Goal: Task Accomplishment & Management: Use online tool/utility

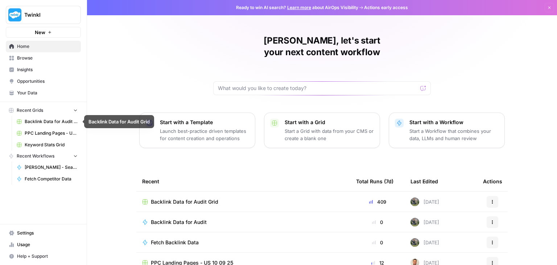
click at [44, 122] on span "Backlink Data for Audit Grid" at bounding box center [51, 121] width 53 height 7
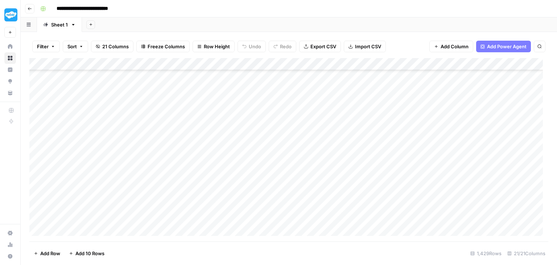
scroll to position [17470, 0]
click at [192, 111] on div "Add Column" at bounding box center [288, 149] width 519 height 183
click at [195, 126] on div "Add Column" at bounding box center [288, 149] width 519 height 183
click at [200, 140] on div "Add Column" at bounding box center [288, 149] width 519 height 183
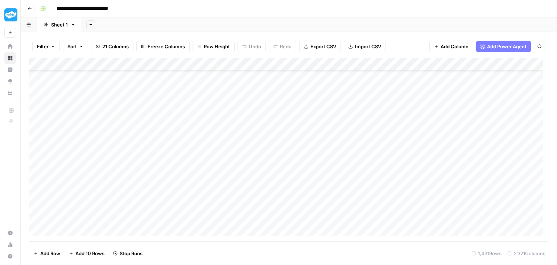
click at [202, 149] on div "Add Column" at bounding box center [288, 149] width 519 height 183
click at [205, 161] on div "Add Column" at bounding box center [288, 149] width 519 height 183
click at [209, 174] on div "Add Column" at bounding box center [288, 149] width 519 height 183
click at [202, 112] on div "Add Column" at bounding box center [288, 149] width 519 height 183
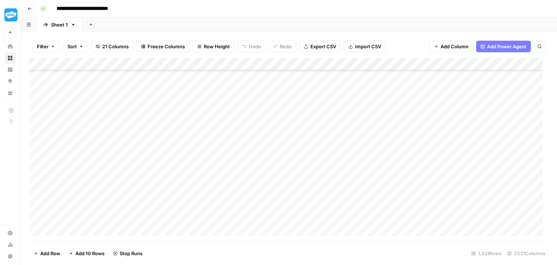
click at [201, 127] on div "Add Column" at bounding box center [288, 149] width 519 height 183
click at [204, 142] on div "Add Column" at bounding box center [288, 149] width 519 height 183
click at [206, 154] on div "Add Column" at bounding box center [288, 149] width 519 height 183
click at [207, 163] on div "Add Column" at bounding box center [288, 149] width 519 height 183
click at [211, 177] on div "Add Column" at bounding box center [288, 149] width 519 height 183
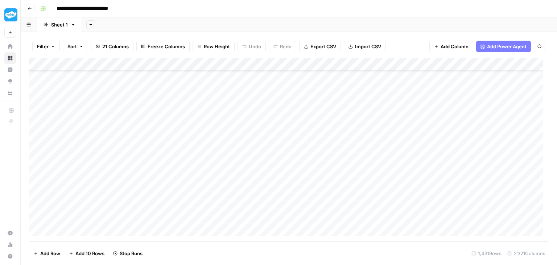
scroll to position [5115, 0]
click at [197, 87] on div "Add Column" at bounding box center [288, 149] width 519 height 183
click at [202, 121] on div "Add Column" at bounding box center [288, 149] width 519 height 183
click at [203, 129] on div "Add Column" at bounding box center [288, 149] width 519 height 183
click at [205, 139] on div "Add Column" at bounding box center [288, 149] width 519 height 183
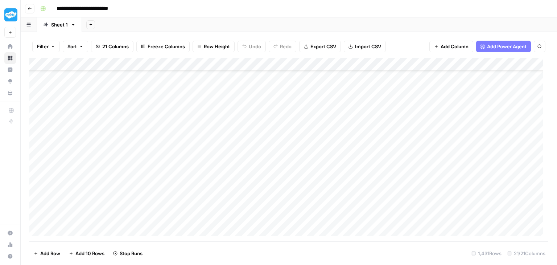
click at [205, 150] on div "Add Column" at bounding box center [288, 149] width 519 height 183
click at [206, 163] on div "Add Column" at bounding box center [288, 149] width 519 height 183
click at [206, 176] on div "Add Column" at bounding box center [288, 149] width 519 height 183
click at [207, 188] on div "Add Column" at bounding box center [288, 149] width 519 height 183
click at [207, 202] on div "Add Column" at bounding box center [288, 149] width 519 height 183
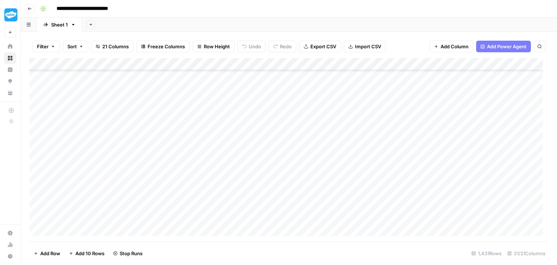
scroll to position [5187, 0]
click at [202, 143] on div "Add Column" at bounding box center [288, 149] width 519 height 183
click at [196, 154] on div "Add Column" at bounding box center [288, 149] width 519 height 183
click at [200, 164] on div "Add Column" at bounding box center [288, 149] width 519 height 183
click at [202, 177] on div "Add Column" at bounding box center [288, 149] width 519 height 183
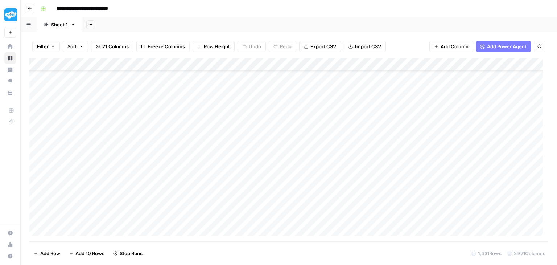
click at [201, 193] on div "Add Column" at bounding box center [288, 149] width 519 height 183
click at [202, 205] on div "Add Column" at bounding box center [288, 149] width 519 height 183
click at [202, 218] on div "Add Column" at bounding box center [288, 149] width 519 height 183
click at [203, 157] on div "Add Column" at bounding box center [288, 149] width 519 height 183
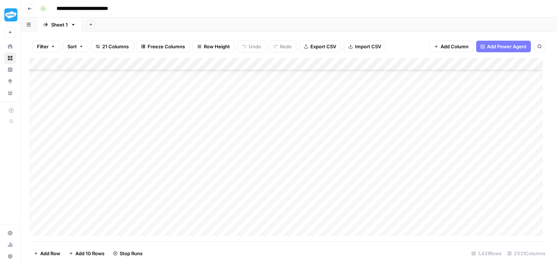
click at [203, 167] on div "Add Column" at bounding box center [288, 149] width 519 height 183
click at [202, 182] on div "Add Column" at bounding box center [288, 149] width 519 height 183
click at [202, 191] on div "Add Column" at bounding box center [288, 149] width 519 height 183
click at [202, 203] on div "Add Column" at bounding box center [288, 149] width 519 height 183
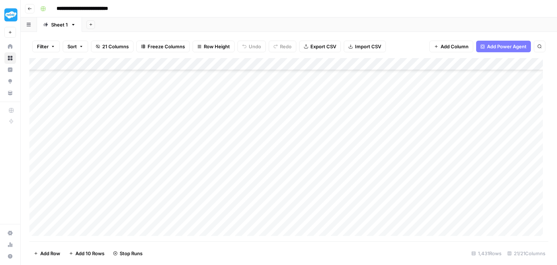
click at [197, 143] on div "Add Column" at bounding box center [288, 149] width 519 height 183
click at [202, 157] on div "Add Column" at bounding box center [288, 149] width 519 height 183
click at [206, 167] on div "Add Column" at bounding box center [288, 149] width 519 height 183
click at [210, 178] on div "Add Column" at bounding box center [288, 149] width 519 height 183
click at [205, 159] on div "Add Column" at bounding box center [288, 149] width 519 height 183
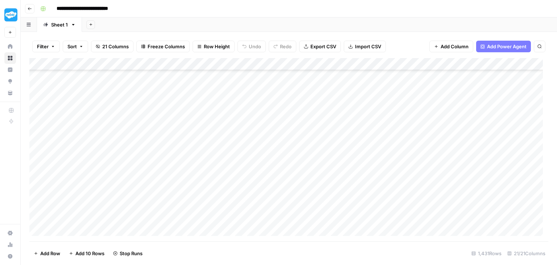
click at [200, 196] on div "Add Column" at bounding box center [288, 149] width 519 height 183
click at [202, 205] on div "Add Column" at bounding box center [288, 149] width 519 height 183
click at [210, 149] on div "Add Column" at bounding box center [288, 149] width 519 height 183
click at [203, 161] on div "Add Column" at bounding box center [288, 149] width 519 height 183
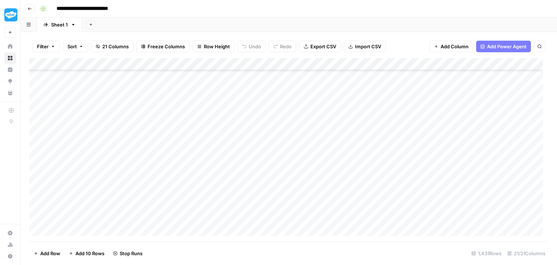
click at [203, 172] on div "Add Column" at bounding box center [288, 149] width 519 height 183
click at [203, 182] on div "Add Column" at bounding box center [288, 149] width 519 height 183
click at [203, 194] on div "Add Column" at bounding box center [288, 149] width 519 height 183
click at [200, 175] on div "Add Column" at bounding box center [288, 149] width 519 height 183
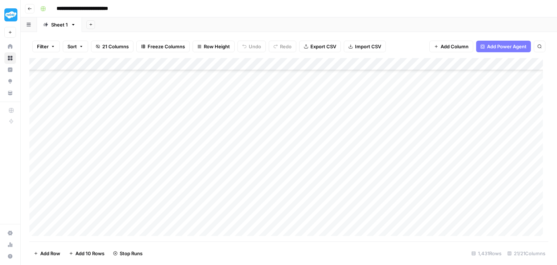
drag, startPoint x: 202, startPoint y: 183, endPoint x: 203, endPoint y: 188, distance: 4.9
click at [202, 183] on div "Add Column" at bounding box center [288, 149] width 519 height 183
click at [204, 192] on div "Add Column" at bounding box center [288, 149] width 519 height 183
click at [201, 173] on div "Add Column" at bounding box center [288, 149] width 519 height 183
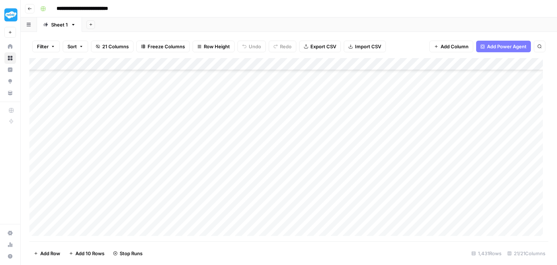
click at [199, 135] on div "Add Column" at bounding box center [288, 149] width 519 height 183
click at [202, 152] on div "Add Column" at bounding box center [288, 149] width 519 height 183
click at [202, 161] on div "Add Column" at bounding box center [288, 149] width 519 height 183
click at [204, 170] on div "Add Column" at bounding box center [288, 149] width 519 height 183
click at [205, 183] on div "Add Column" at bounding box center [288, 149] width 519 height 183
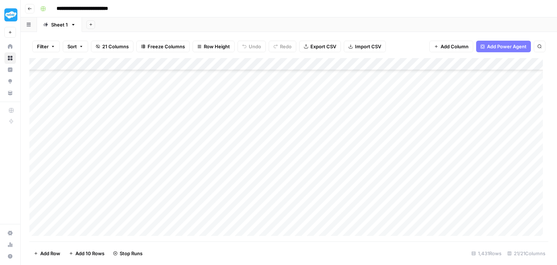
click at [206, 194] on div "Add Column" at bounding box center [288, 149] width 519 height 183
click at [207, 163] on div "Add Column" at bounding box center [288, 149] width 519 height 183
click at [198, 140] on div "Add Column" at bounding box center [288, 149] width 519 height 183
click at [201, 149] on div "Add Column" at bounding box center [288, 149] width 519 height 183
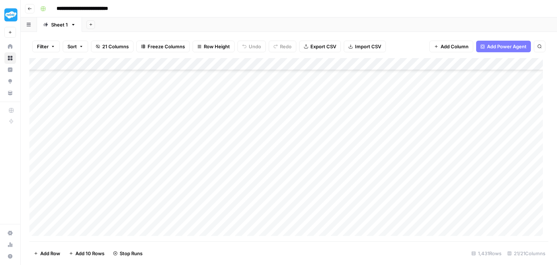
click at [202, 161] on div "Add Column" at bounding box center [288, 149] width 519 height 183
click at [203, 173] on div "Add Column" at bounding box center [288, 149] width 519 height 183
click at [205, 183] on div "Add Column" at bounding box center [288, 149] width 519 height 183
click at [199, 92] on div "Add Column" at bounding box center [288, 149] width 519 height 183
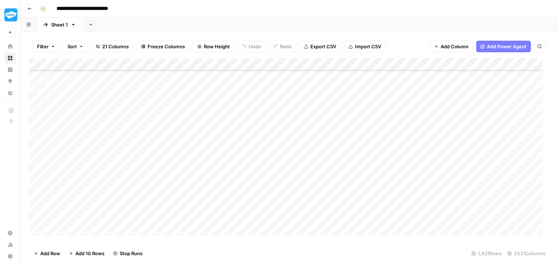
click at [203, 106] on div "Add Column" at bounding box center [288, 149] width 519 height 183
click at [203, 118] on div "Add Column" at bounding box center [288, 149] width 519 height 183
click at [203, 126] on div "Add Column" at bounding box center [288, 149] width 519 height 183
click at [203, 145] on div "Add Column" at bounding box center [288, 149] width 519 height 183
click at [206, 157] on div "Add Column" at bounding box center [288, 149] width 519 height 183
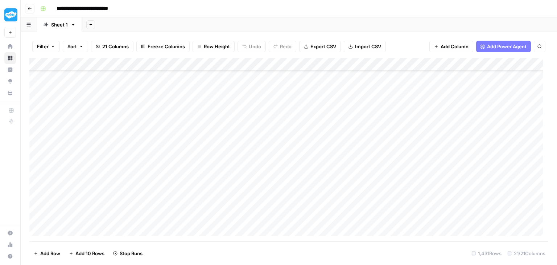
click at [206, 166] on div "Add Column" at bounding box center [288, 149] width 519 height 183
click at [204, 178] on div "Add Column" at bounding box center [288, 149] width 519 height 183
click at [204, 185] on div "Add Column" at bounding box center [288, 149] width 519 height 183
click at [204, 198] on div "Add Column" at bounding box center [288, 149] width 519 height 183
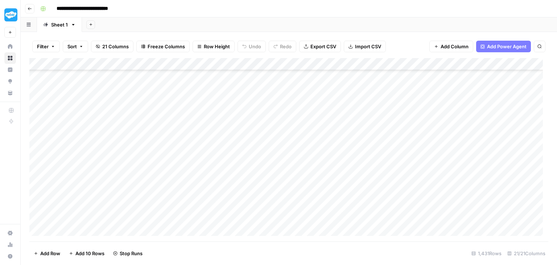
click at [202, 140] on div "Add Column" at bounding box center [288, 149] width 519 height 183
click at [205, 152] on div "Add Column" at bounding box center [288, 149] width 519 height 183
click at [205, 166] on div "Add Column" at bounding box center [288, 149] width 519 height 183
click at [206, 179] on div "Add Column" at bounding box center [288, 149] width 519 height 183
click at [206, 189] on div "Add Column" at bounding box center [288, 149] width 519 height 183
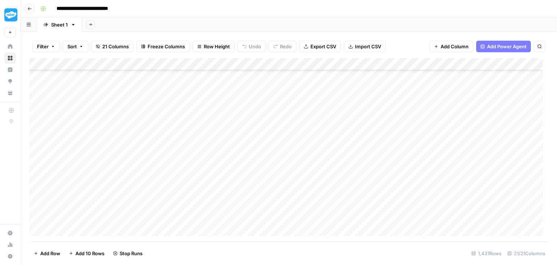
click at [206, 201] on div "Add Column" at bounding box center [288, 149] width 519 height 183
click at [202, 105] on div "Add Column" at bounding box center [288, 149] width 519 height 183
click at [203, 118] on div "Add Column" at bounding box center [288, 149] width 519 height 183
click at [204, 132] on div "Add Column" at bounding box center [288, 149] width 519 height 183
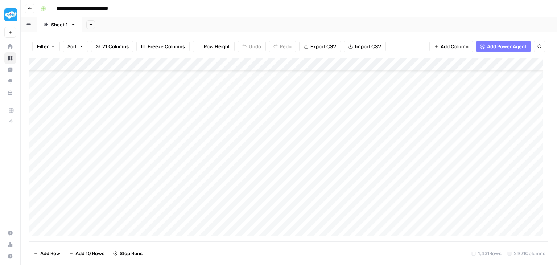
click at [204, 141] on div "Add Column" at bounding box center [288, 149] width 519 height 183
click at [206, 155] on div "Add Column" at bounding box center [288, 149] width 519 height 183
click at [202, 173] on div "Add Column" at bounding box center [288, 149] width 519 height 183
click at [205, 104] on div "Add Column" at bounding box center [288, 149] width 519 height 183
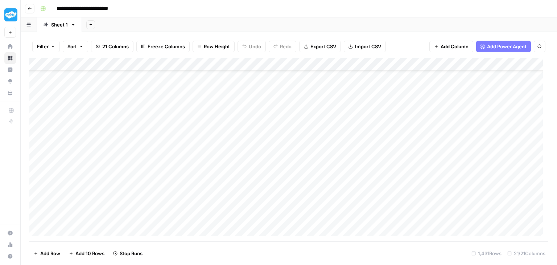
click at [201, 118] on div "Add Column" at bounding box center [288, 149] width 519 height 183
click at [201, 135] on div "Add Column" at bounding box center [288, 149] width 519 height 183
click at [202, 146] on div "Add Column" at bounding box center [288, 149] width 519 height 183
click at [204, 154] on div "Add Column" at bounding box center [288, 149] width 519 height 183
drag, startPoint x: 205, startPoint y: 167, endPoint x: 206, endPoint y: 173, distance: 5.9
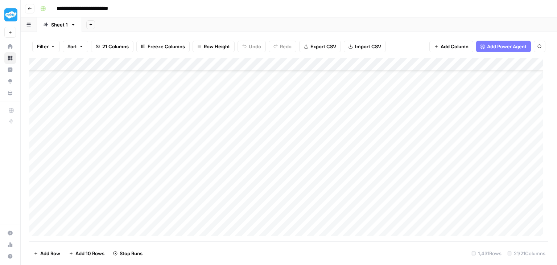
click at [206, 167] on div "Add Column" at bounding box center [288, 149] width 519 height 183
click at [207, 179] on div "Add Column" at bounding box center [288, 149] width 519 height 183
click at [202, 198] on div "Add Column" at bounding box center [288, 149] width 519 height 183
click at [202, 210] on div "Add Column" at bounding box center [288, 149] width 519 height 183
click at [202, 221] on div "Add Column" at bounding box center [288, 149] width 519 height 183
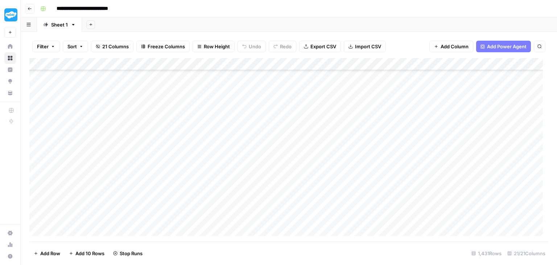
scroll to position [6058, 0]
click at [186, 123] on div "Add Column" at bounding box center [288, 149] width 519 height 183
click at [188, 143] on div "Add Column" at bounding box center [288, 149] width 519 height 183
click at [197, 136] on div "Add Column" at bounding box center [288, 149] width 519 height 183
click at [197, 156] on div "Add Column" at bounding box center [288, 149] width 519 height 183
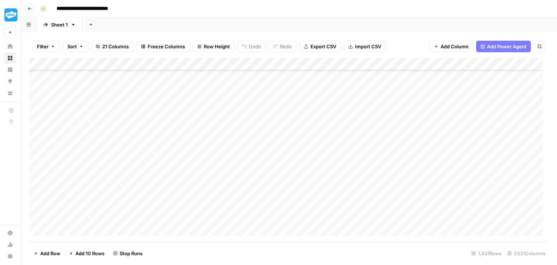
click at [199, 176] on div "Add Column" at bounding box center [288, 149] width 519 height 183
click at [201, 185] on div "Add Column" at bounding box center [288, 149] width 519 height 183
click at [204, 194] on div "Add Column" at bounding box center [288, 149] width 519 height 183
click at [207, 209] on div "Add Column" at bounding box center [288, 149] width 519 height 183
click at [216, 224] on div "Add Column" at bounding box center [288, 149] width 519 height 183
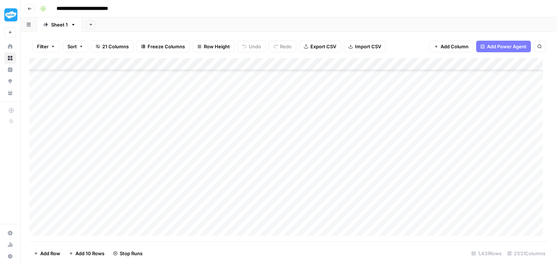
click at [193, 189] on div "Add Column" at bounding box center [288, 149] width 519 height 183
click at [199, 193] on div "Add Column" at bounding box center [288, 149] width 519 height 183
click at [202, 122] on div "Add Column" at bounding box center [288, 149] width 519 height 183
click at [196, 137] on div "Add Column" at bounding box center [288, 149] width 519 height 183
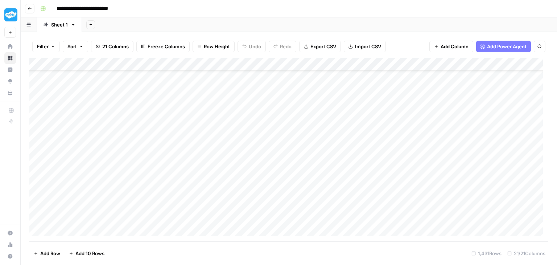
click at [199, 149] on div "Add Column" at bounding box center [288, 149] width 519 height 183
click at [202, 125] on div "Add Column" at bounding box center [288, 149] width 519 height 183
click at [200, 160] on div "Add Column" at bounding box center [288, 149] width 519 height 183
click at [201, 171] on div "Add Column" at bounding box center [288, 149] width 519 height 183
click at [203, 186] on div "Add Column" at bounding box center [288, 149] width 519 height 183
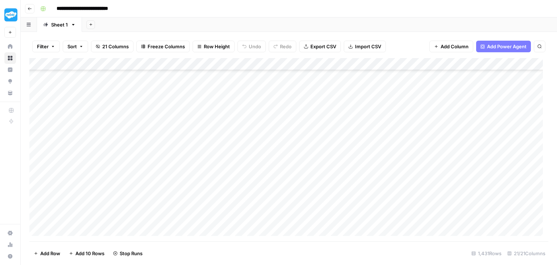
click at [202, 196] on div "Add Column" at bounding box center [288, 149] width 519 height 183
click at [202, 210] on div "Add Column" at bounding box center [288, 149] width 519 height 183
click at [203, 221] on div "Add Column" at bounding box center [288, 149] width 519 height 183
click at [206, 163] on div "Add Column" at bounding box center [288, 149] width 519 height 183
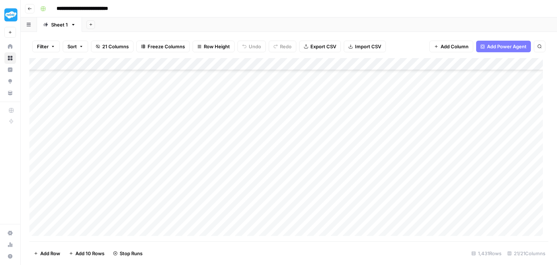
click at [205, 174] on div "Add Column" at bounding box center [288, 149] width 519 height 183
click at [205, 186] on div "Add Column" at bounding box center [288, 149] width 519 height 183
click at [195, 125] on div "Add Column" at bounding box center [288, 149] width 519 height 183
click at [199, 145] on div "Add Column" at bounding box center [288, 149] width 519 height 183
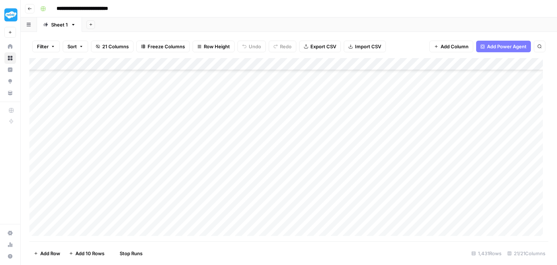
click at [200, 152] on div "Add Column" at bounding box center [288, 149] width 519 height 183
click at [202, 165] on div "Add Column" at bounding box center [288, 149] width 519 height 183
click at [205, 177] on div "Add Column" at bounding box center [288, 149] width 519 height 183
click at [205, 189] on div "Add Column" at bounding box center [288, 149] width 519 height 183
click at [207, 199] on div "Add Column" at bounding box center [288, 149] width 519 height 183
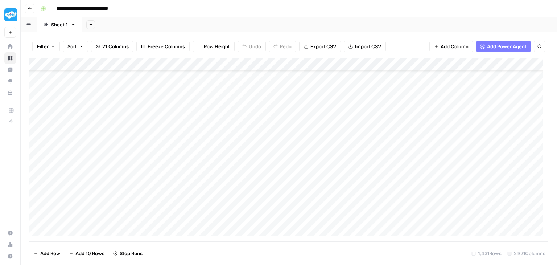
scroll to position [6384, 0]
click at [196, 139] on div "Add Column" at bounding box center [288, 149] width 519 height 183
click at [200, 153] on div "Add Column" at bounding box center [288, 149] width 519 height 183
click at [201, 166] on div "Add Column" at bounding box center [288, 149] width 519 height 183
click at [201, 179] on div "Add Column" at bounding box center [288, 149] width 519 height 183
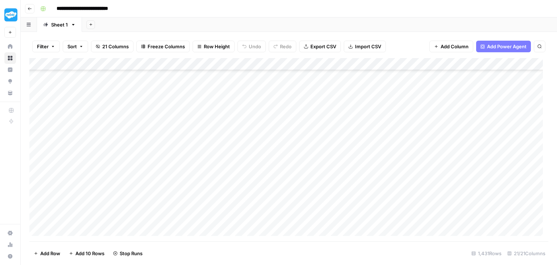
scroll to position [6457, 0]
click at [200, 119] on div "Add Column" at bounding box center [288, 149] width 519 height 183
click at [194, 141] on div "Add Column" at bounding box center [288, 149] width 519 height 183
drag, startPoint x: 195, startPoint y: 131, endPoint x: 195, endPoint y: 137, distance: 6.9
click at [195, 130] on div "Add Column" at bounding box center [288, 149] width 519 height 183
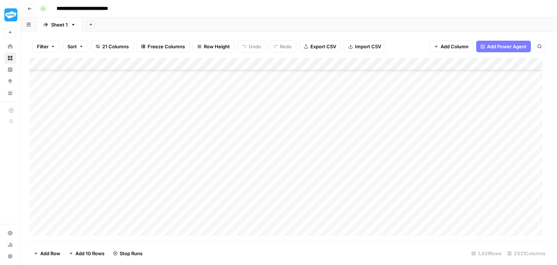
click at [195, 155] on div "Add Column" at bounding box center [288, 149] width 519 height 183
drag, startPoint x: 197, startPoint y: 167, endPoint x: 198, endPoint y: 171, distance: 4.2
click at [197, 168] on div "Add Column" at bounding box center [288, 149] width 519 height 183
click at [199, 180] on div "Add Column" at bounding box center [288, 149] width 519 height 183
click at [201, 191] on div "Add Column" at bounding box center [288, 149] width 519 height 183
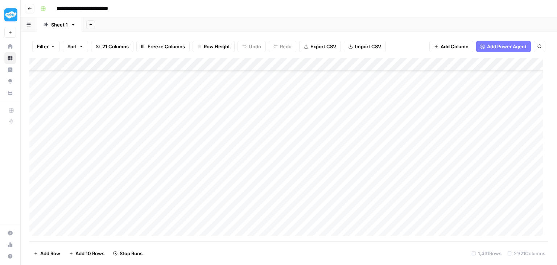
click at [200, 207] on div "Add Column" at bounding box center [288, 149] width 519 height 183
click at [203, 216] on div "Add Column" at bounding box center [288, 149] width 519 height 183
click at [200, 123] on div "Add Column" at bounding box center [288, 149] width 519 height 183
click at [200, 132] on div "Add Column" at bounding box center [288, 149] width 519 height 183
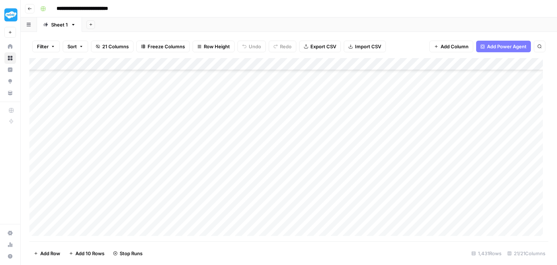
click at [202, 146] on div "Add Column" at bounding box center [288, 149] width 519 height 183
click at [203, 155] on div "Add Column" at bounding box center [288, 149] width 519 height 183
click at [205, 163] on div "Add Column" at bounding box center [288, 149] width 519 height 183
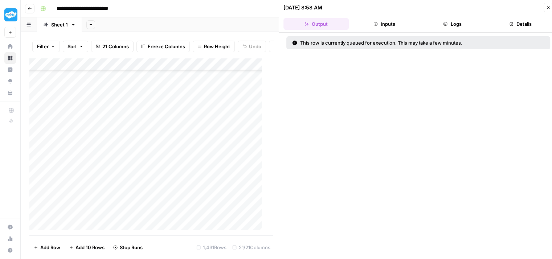
click at [544, 5] on button "Close" at bounding box center [547, 7] width 9 height 9
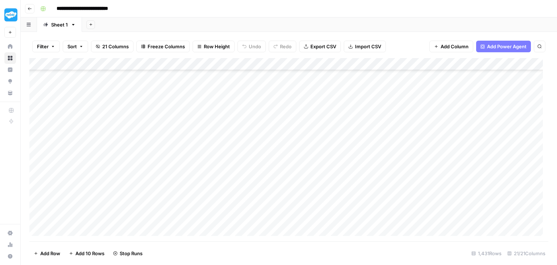
click at [203, 163] on div "Add Column" at bounding box center [288, 149] width 519 height 183
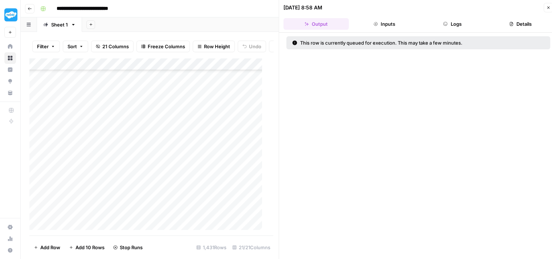
click at [546, 8] on icon "button" at bounding box center [548, 7] width 4 height 4
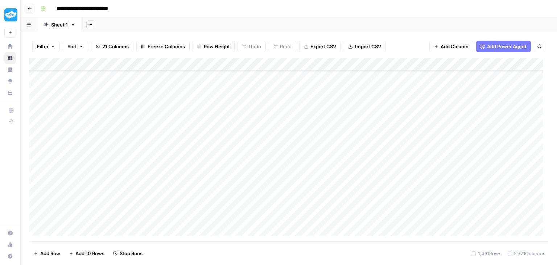
click at [183, 173] on div "Add Column" at bounding box center [288, 149] width 519 height 183
click at [187, 180] on div "Add Column" at bounding box center [288, 149] width 519 height 183
click at [193, 191] on div "Add Column" at bounding box center [288, 149] width 519 height 183
click at [196, 169] on div "Add Column" at bounding box center [288, 149] width 519 height 183
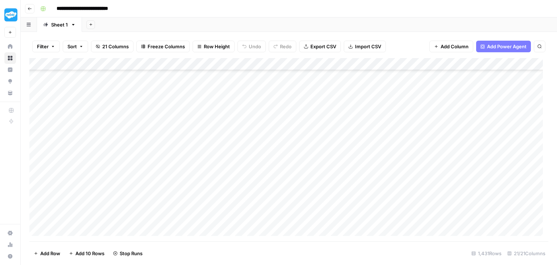
click at [199, 132] on div "Add Column" at bounding box center [288, 149] width 519 height 183
click at [198, 146] on div "Add Column" at bounding box center [288, 149] width 519 height 183
click at [203, 160] on div "Add Column" at bounding box center [288, 149] width 519 height 183
click at [207, 173] on div "Add Column" at bounding box center [288, 149] width 519 height 183
click at [209, 180] on div "Add Column" at bounding box center [288, 149] width 519 height 183
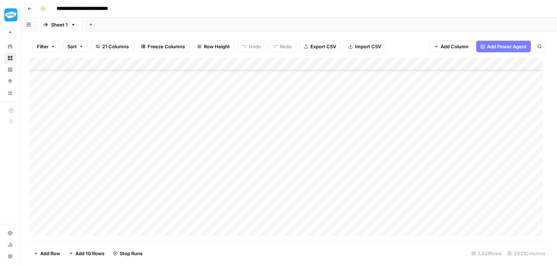
click at [210, 194] on div "Add Column" at bounding box center [288, 149] width 519 height 183
click at [213, 209] on div "Add Column" at bounding box center [288, 149] width 519 height 183
click at [202, 114] on div "Add Column" at bounding box center [288, 149] width 519 height 183
click at [202, 121] on div "Add Column" at bounding box center [288, 149] width 519 height 183
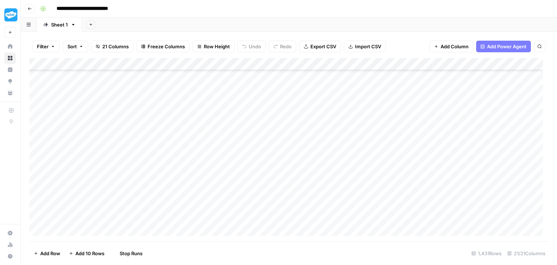
click at [205, 136] on div "Add Column" at bounding box center [288, 149] width 519 height 183
click at [207, 149] on div "Add Column" at bounding box center [288, 149] width 519 height 183
click at [211, 157] on div "Add Column" at bounding box center [288, 149] width 519 height 183
click at [214, 168] on div "Add Column" at bounding box center [288, 149] width 519 height 183
click at [218, 184] on div "Add Column" at bounding box center [288, 149] width 519 height 183
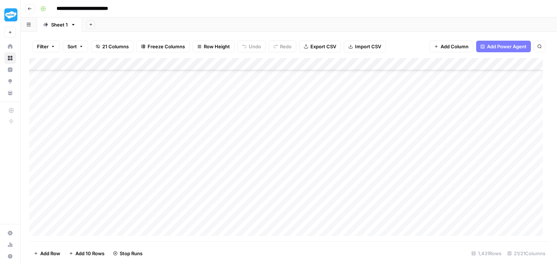
click at [221, 196] on div "Add Column" at bounding box center [288, 149] width 519 height 183
click at [221, 211] on div "Add Column" at bounding box center [288, 149] width 519 height 183
click at [203, 110] on div "Add Column" at bounding box center [288, 149] width 519 height 183
click at [203, 124] on div "Add Column" at bounding box center [288, 149] width 519 height 183
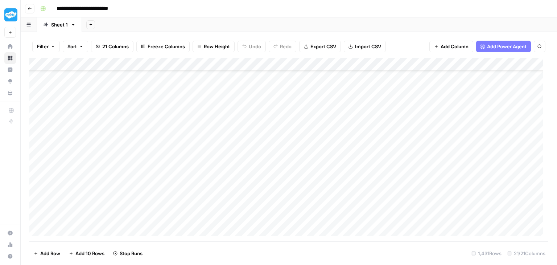
click at [205, 137] on div "Add Column" at bounding box center [288, 149] width 519 height 183
click at [208, 150] on div "Add Column" at bounding box center [288, 149] width 519 height 183
click at [209, 164] on div "Add Column" at bounding box center [288, 149] width 519 height 183
click at [211, 176] on div "Add Column" at bounding box center [288, 149] width 519 height 183
click at [213, 187] on div "Add Column" at bounding box center [288, 149] width 519 height 183
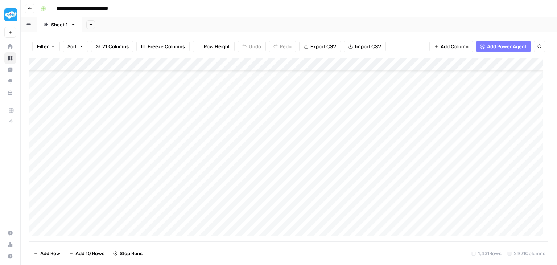
click at [214, 201] on div "Add Column" at bounding box center [288, 149] width 519 height 183
click at [214, 215] on div "Add Column" at bounding box center [288, 149] width 519 height 183
click at [215, 222] on div "Add Column" at bounding box center [288, 149] width 519 height 183
click at [209, 129] on div "Add Column" at bounding box center [288, 149] width 519 height 183
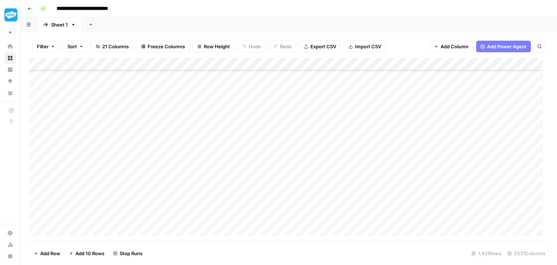
click at [209, 137] on div "Add Column" at bounding box center [288, 149] width 519 height 183
click at [207, 152] on div "Add Column" at bounding box center [288, 149] width 519 height 183
click at [207, 167] on div "Add Column" at bounding box center [288, 149] width 519 height 183
click at [209, 177] on div "Add Column" at bounding box center [288, 149] width 519 height 183
click at [210, 189] on div "Add Column" at bounding box center [288, 149] width 519 height 183
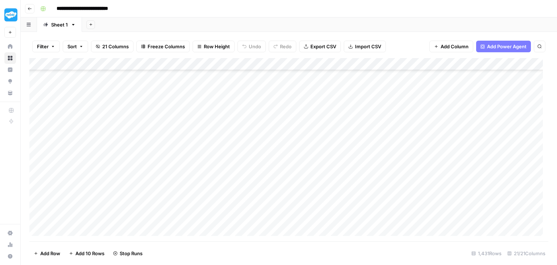
click at [210, 198] on div "Add Column" at bounding box center [288, 149] width 519 height 183
click at [210, 217] on div "Add Column" at bounding box center [288, 149] width 519 height 183
click at [210, 223] on div "Add Column" at bounding box center [288, 149] width 519 height 183
click at [197, 124] on div "Add Column" at bounding box center [288, 149] width 519 height 183
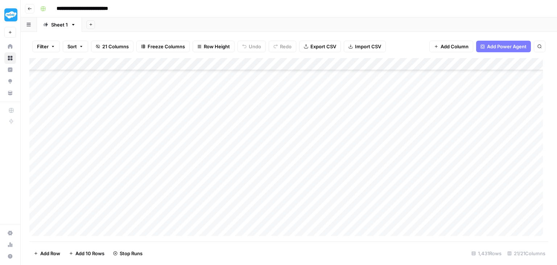
scroll to position [7110, 0]
click at [202, 95] on div "Add Column" at bounding box center [288, 149] width 519 height 183
drag, startPoint x: 205, startPoint y: 106, endPoint x: 205, endPoint y: 116, distance: 10.2
click at [205, 106] on div "Add Column" at bounding box center [288, 149] width 519 height 183
click at [206, 119] on div "Add Column" at bounding box center [288, 149] width 519 height 183
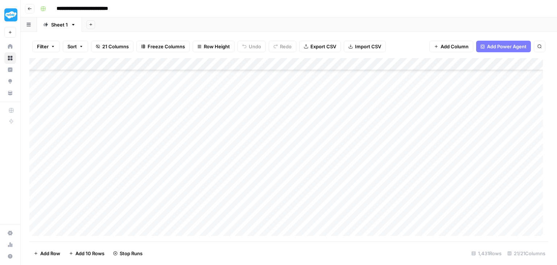
click at [193, 128] on div "Add Column" at bounding box center [288, 149] width 519 height 183
click at [194, 149] on div "Add Column" at bounding box center [288, 149] width 519 height 183
click at [194, 156] on div "Add Column" at bounding box center [288, 149] width 519 height 183
click at [196, 165] on div "Add Column" at bounding box center [288, 149] width 519 height 183
click at [198, 179] on div "Add Column" at bounding box center [288, 149] width 519 height 183
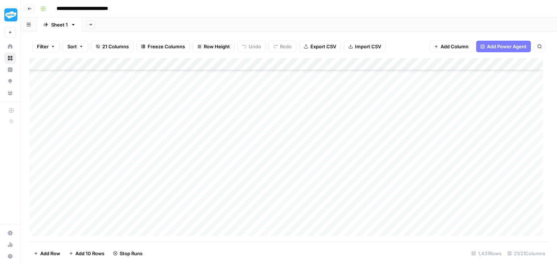
click at [200, 195] on div "Add Column" at bounding box center [288, 149] width 519 height 183
click at [203, 205] on div "Add Column" at bounding box center [288, 149] width 519 height 183
click at [206, 220] on div "Add Column" at bounding box center [288, 149] width 519 height 183
click at [210, 229] on div "Add Column" at bounding box center [288, 149] width 519 height 183
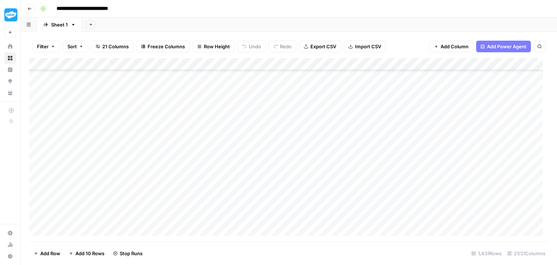
click at [197, 136] on div "Add Column" at bounding box center [288, 149] width 519 height 183
click at [197, 141] on div "Add Column" at bounding box center [288, 149] width 519 height 183
click at [201, 157] on div "Add Column" at bounding box center [288, 149] width 519 height 183
click at [204, 174] on div "Add Column" at bounding box center [288, 149] width 519 height 183
click at [206, 185] on div "Add Column" at bounding box center [288, 149] width 519 height 183
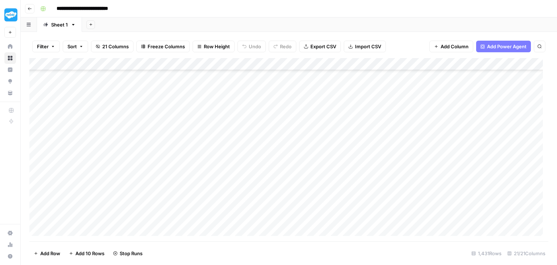
click at [207, 194] on div "Add Column" at bounding box center [288, 149] width 519 height 183
click at [208, 204] on div "Add Column" at bounding box center [288, 149] width 519 height 183
drag, startPoint x: 212, startPoint y: 221, endPoint x: 213, endPoint y: 228, distance: 7.4
click at [212, 221] on div "Add Column" at bounding box center [288, 149] width 519 height 183
click at [214, 232] on div "Add Column" at bounding box center [288, 149] width 519 height 183
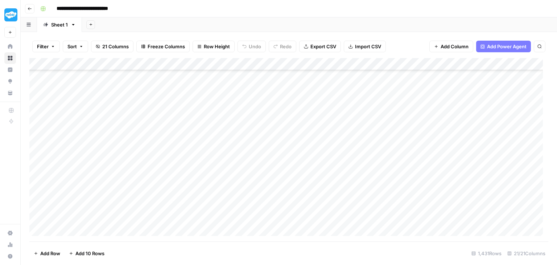
scroll to position [7364, 0]
click at [206, 102] on div "Add Column" at bounding box center [288, 149] width 519 height 183
click at [202, 112] on div "Add Column" at bounding box center [288, 149] width 519 height 183
click at [200, 122] on div "Add Column" at bounding box center [288, 149] width 519 height 183
click at [205, 99] on div "Add Column" at bounding box center [288, 149] width 519 height 183
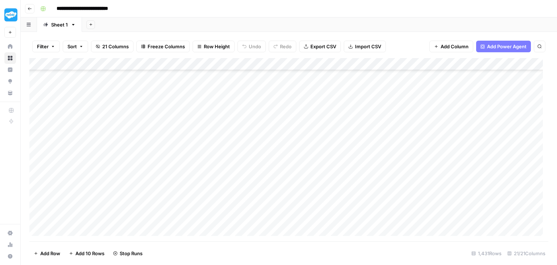
click at [202, 131] on div "Add Column" at bounding box center [288, 149] width 519 height 183
click at [201, 152] on div "Add Column" at bounding box center [288, 149] width 519 height 183
click at [201, 157] on div "Add Column" at bounding box center [288, 149] width 519 height 183
click at [203, 139] on div "Add Column" at bounding box center [288, 149] width 519 height 183
click at [200, 172] on div "Add Column" at bounding box center [288, 149] width 519 height 183
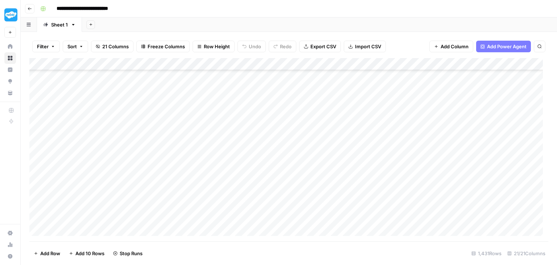
click at [200, 185] on div "Add Column" at bounding box center [288, 149] width 519 height 183
click at [203, 196] on div "Add Column" at bounding box center [288, 149] width 519 height 183
click at [206, 206] on div "Add Column" at bounding box center [288, 149] width 519 height 183
click at [209, 218] on div "Add Column" at bounding box center [288, 149] width 519 height 183
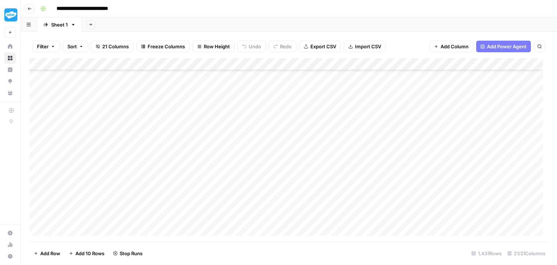
click at [198, 129] on div "Add Column" at bounding box center [288, 149] width 519 height 183
click at [198, 133] on div "Add Column" at bounding box center [288, 149] width 519 height 183
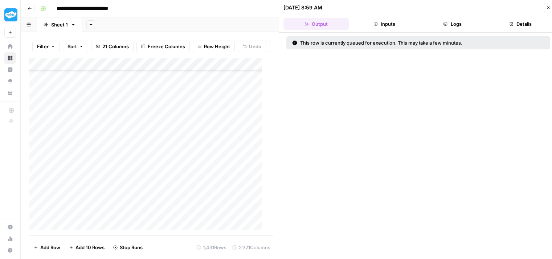
click at [550, 10] on button "Close" at bounding box center [547, 7] width 9 height 9
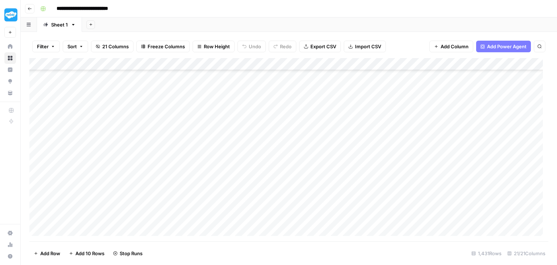
click at [207, 139] on div "Add Column" at bounding box center [288, 149] width 519 height 183
click at [206, 153] on div "Add Column" at bounding box center [288, 149] width 519 height 183
click at [207, 165] on div "Add Column" at bounding box center [288, 149] width 519 height 183
click at [209, 177] on div "Add Column" at bounding box center [288, 149] width 519 height 183
click at [211, 189] on div "Add Column" at bounding box center [288, 149] width 519 height 183
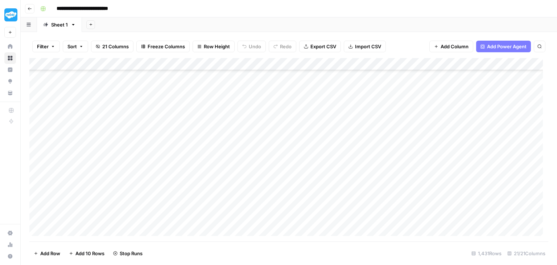
click at [213, 200] on div "Add Column" at bounding box center [288, 149] width 519 height 183
click at [210, 160] on div "Add Column" at bounding box center [288, 149] width 519 height 183
click at [209, 212] on div "Add Column" at bounding box center [288, 149] width 519 height 183
click at [207, 228] on div "Add Column" at bounding box center [288, 149] width 519 height 183
click at [206, 216] on div "Add Column" at bounding box center [288, 149] width 519 height 183
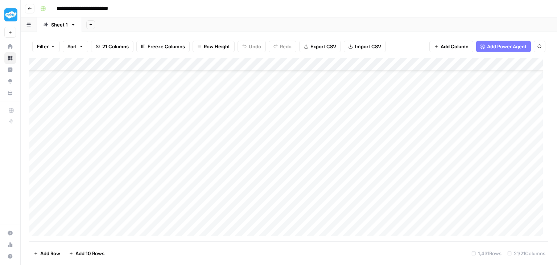
scroll to position [7617, 0]
click at [215, 88] on div "Add Column" at bounding box center [288, 149] width 519 height 183
click at [213, 102] on div "Add Column" at bounding box center [288, 149] width 519 height 183
click at [215, 115] on div "Add Column" at bounding box center [288, 149] width 519 height 183
click at [216, 129] on div "Add Column" at bounding box center [288, 149] width 519 height 183
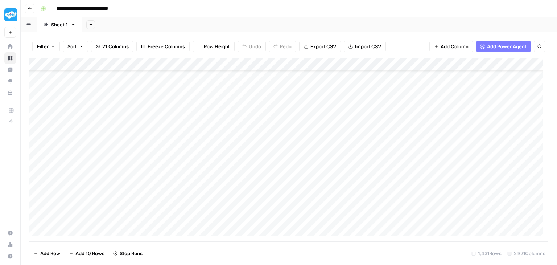
click at [218, 141] on div "Add Column" at bounding box center [288, 149] width 519 height 183
click at [222, 157] on div "Add Column" at bounding box center [288, 149] width 519 height 183
click at [223, 170] on div "Add Column" at bounding box center [288, 149] width 519 height 183
click at [223, 179] on div "Add Column" at bounding box center [288, 149] width 519 height 183
click at [224, 188] on div "Add Column" at bounding box center [288, 149] width 519 height 183
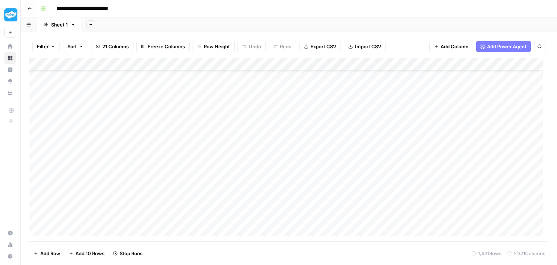
click at [227, 201] on div "Add Column" at bounding box center [288, 149] width 519 height 183
drag, startPoint x: 226, startPoint y: 217, endPoint x: 230, endPoint y: 226, distance: 10.2
click at [227, 217] on div "Add Column" at bounding box center [288, 149] width 519 height 183
click at [230, 228] on div "Add Column" at bounding box center [288, 149] width 519 height 183
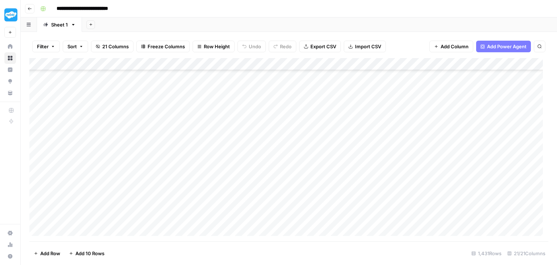
click at [213, 93] on div "Add Column" at bounding box center [288, 149] width 519 height 183
click at [212, 103] on div "Add Column" at bounding box center [288, 149] width 519 height 183
click at [216, 121] on div "Add Column" at bounding box center [288, 149] width 519 height 183
click at [218, 133] on div "Add Column" at bounding box center [288, 149] width 519 height 183
click at [223, 145] on div "Add Column" at bounding box center [288, 149] width 519 height 183
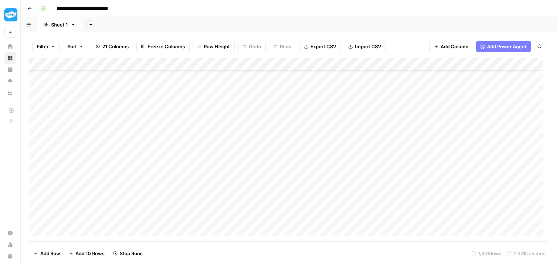
drag, startPoint x: 226, startPoint y: 157, endPoint x: 228, endPoint y: 162, distance: 5.1
click at [226, 157] on div "Add Column" at bounding box center [288, 149] width 519 height 183
click at [229, 168] on div "Add Column" at bounding box center [288, 149] width 519 height 183
click at [228, 181] on div "Add Column" at bounding box center [288, 149] width 519 height 183
click at [229, 193] on div "Add Column" at bounding box center [288, 149] width 519 height 183
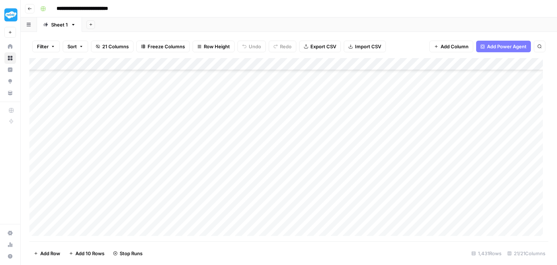
click at [229, 208] on div "Add Column" at bounding box center [288, 149] width 519 height 183
drag, startPoint x: 230, startPoint y: 220, endPoint x: 233, endPoint y: 208, distance: 12.0
click at [230, 221] on div "Add Column" at bounding box center [288, 149] width 519 height 183
click at [217, 87] on div "Add Column" at bounding box center [288, 149] width 519 height 183
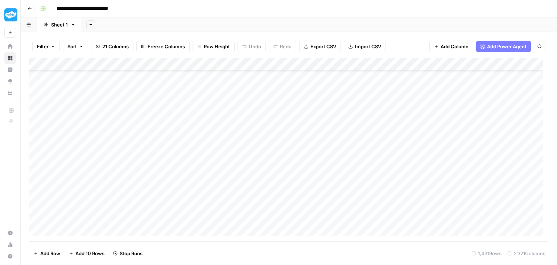
click at [215, 95] on div "Add Column" at bounding box center [288, 149] width 519 height 183
click at [219, 114] on div "Add Column" at bounding box center [288, 149] width 519 height 183
click at [220, 124] on div "Add Column" at bounding box center [288, 149] width 519 height 183
click at [215, 137] on div "Add Column" at bounding box center [288, 149] width 519 height 183
click at [211, 150] on div "Add Column" at bounding box center [288, 149] width 519 height 183
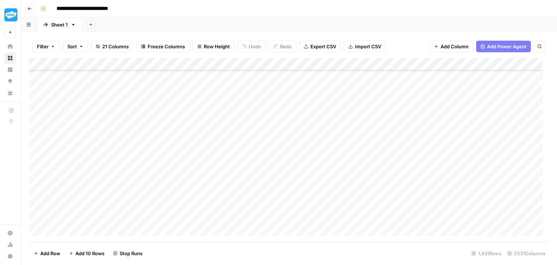
click at [212, 157] on div "Add Column" at bounding box center [288, 149] width 519 height 183
click at [209, 169] on div "Add Column" at bounding box center [288, 149] width 519 height 183
drag, startPoint x: 202, startPoint y: 106, endPoint x: 200, endPoint y: 115, distance: 8.8
click at [201, 110] on div "Add Column" at bounding box center [288, 149] width 519 height 183
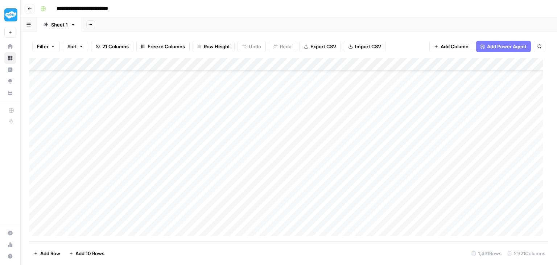
click at [200, 116] on div "Add Column" at bounding box center [288, 149] width 519 height 183
click at [201, 122] on div "Add Column" at bounding box center [288, 149] width 519 height 183
click at [203, 134] on div "Add Column" at bounding box center [288, 149] width 519 height 183
click at [205, 147] on div "Add Column" at bounding box center [288, 149] width 519 height 183
click at [207, 164] on div "Add Column" at bounding box center [288, 149] width 519 height 183
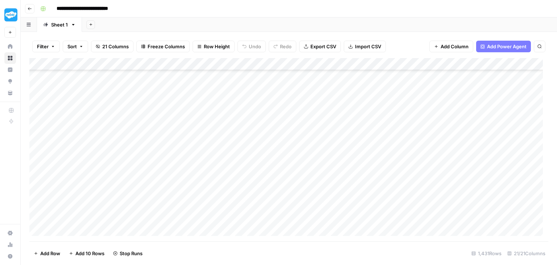
click at [211, 173] on div "Add Column" at bounding box center [288, 149] width 519 height 183
click at [211, 184] on div "Add Column" at bounding box center [288, 149] width 519 height 183
click at [213, 197] on div "Add Column" at bounding box center [288, 149] width 519 height 183
click at [214, 211] on div "Add Column" at bounding box center [288, 149] width 519 height 183
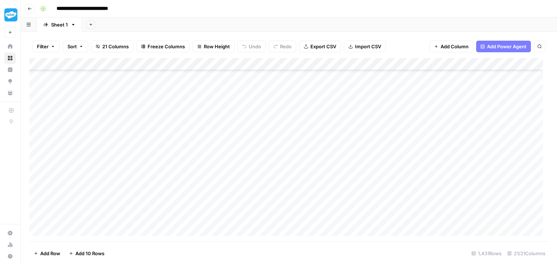
click at [218, 82] on div "Add Column" at bounding box center [288, 149] width 519 height 183
click at [218, 86] on div "Add Column" at bounding box center [288, 149] width 519 height 183
click at [216, 101] on div "Add Column" at bounding box center [288, 149] width 519 height 183
click at [215, 111] on div "Add Column" at bounding box center [288, 149] width 519 height 183
click at [214, 128] on div "Add Column" at bounding box center [288, 149] width 519 height 183
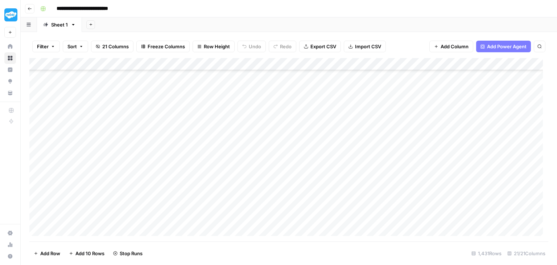
click at [213, 134] on div "Add Column" at bounding box center [288, 149] width 519 height 183
click at [213, 149] on div "Add Column" at bounding box center [288, 149] width 519 height 183
click at [214, 164] on div "Add Column" at bounding box center [288, 149] width 519 height 183
click at [214, 177] on div "Add Column" at bounding box center [288, 149] width 519 height 183
click at [215, 188] on div "Add Column" at bounding box center [288, 149] width 519 height 183
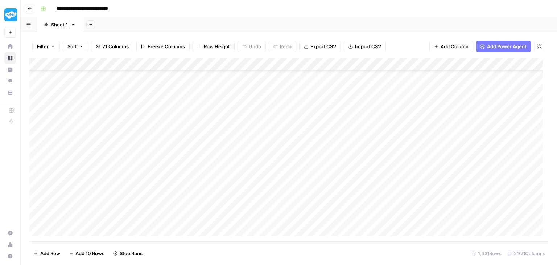
click at [218, 198] on div "Add Column" at bounding box center [288, 149] width 519 height 183
click at [218, 211] on div "Add Column" at bounding box center [288, 149] width 519 height 183
click at [219, 221] on div "Add Column" at bounding box center [288, 149] width 519 height 183
click at [199, 98] on div "Add Column" at bounding box center [288, 149] width 519 height 183
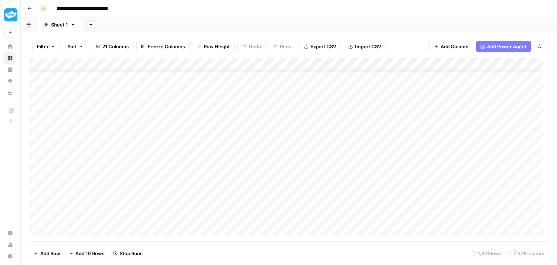
click at [200, 103] on div "Add Column" at bounding box center [288, 149] width 519 height 183
click at [202, 113] on div "Add Column" at bounding box center [288, 149] width 519 height 183
click at [205, 132] on div "Add Column" at bounding box center [288, 149] width 519 height 183
click at [205, 143] on div "Add Column" at bounding box center [288, 149] width 519 height 183
click at [208, 156] on div "Add Column" at bounding box center [288, 149] width 519 height 183
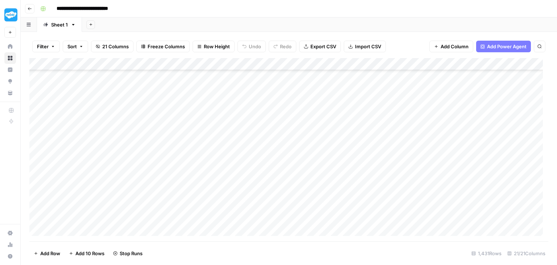
click at [208, 169] on div "Add Column" at bounding box center [288, 149] width 519 height 183
click at [214, 183] on div "Add Column" at bounding box center [288, 149] width 519 height 183
click at [213, 192] on div "Add Column" at bounding box center [288, 149] width 519 height 183
click at [213, 207] on div "Add Column" at bounding box center [288, 149] width 519 height 183
click at [213, 217] on div "Add Column" at bounding box center [288, 149] width 519 height 183
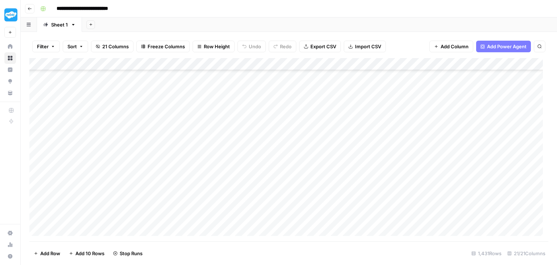
click at [211, 225] on div "Add Column" at bounding box center [288, 149] width 519 height 183
click at [203, 95] on div "Add Column" at bounding box center [288, 149] width 519 height 183
click at [202, 106] on div "Add Column" at bounding box center [288, 149] width 519 height 183
click at [210, 122] on div "Add Column" at bounding box center [288, 149] width 519 height 183
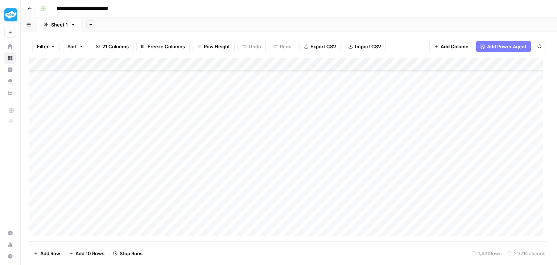
click at [209, 131] on div "Add Column" at bounding box center [288, 149] width 519 height 183
drag, startPoint x: 212, startPoint y: 143, endPoint x: 212, endPoint y: 149, distance: 5.5
click at [212, 145] on div "Add Column" at bounding box center [288, 149] width 519 height 183
drag, startPoint x: 213, startPoint y: 154, endPoint x: 213, endPoint y: 163, distance: 8.7
click at [213, 163] on div "Add Column" at bounding box center [288, 149] width 519 height 183
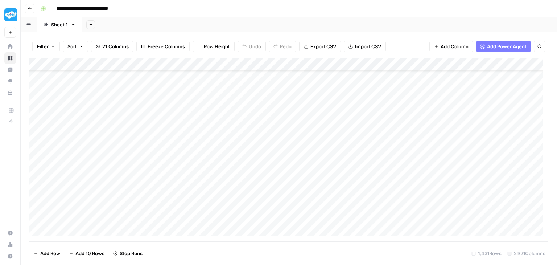
drag, startPoint x: 213, startPoint y: 167, endPoint x: 213, endPoint y: 172, distance: 4.7
click at [213, 172] on div "Add Column" at bounding box center [288, 149] width 519 height 183
drag, startPoint x: 211, startPoint y: 182, endPoint x: 212, endPoint y: 186, distance: 4.0
click at [211, 185] on div "Add Column" at bounding box center [288, 149] width 519 height 183
drag, startPoint x: 212, startPoint y: 192, endPoint x: 214, endPoint y: 203, distance: 11.8
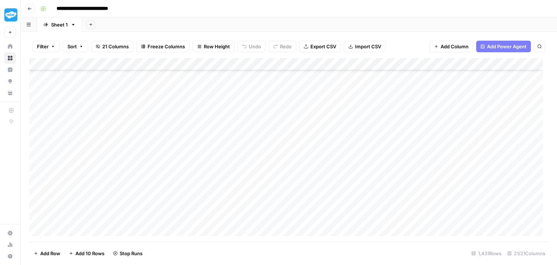
click at [213, 200] on div "Add Column" at bounding box center [288, 149] width 519 height 183
drag, startPoint x: 215, startPoint y: 207, endPoint x: 216, endPoint y: 213, distance: 6.6
click at [215, 209] on div "Add Column" at bounding box center [288, 149] width 519 height 183
drag, startPoint x: 217, startPoint y: 221, endPoint x: 219, endPoint y: 228, distance: 7.6
click at [218, 225] on div "Add Column" at bounding box center [288, 149] width 519 height 183
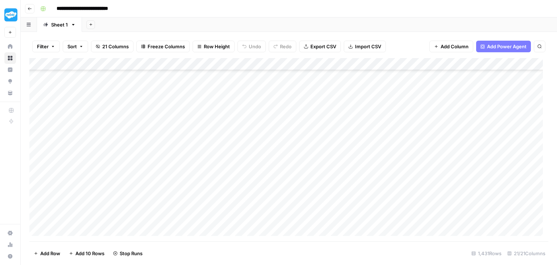
drag, startPoint x: 219, startPoint y: 230, endPoint x: 223, endPoint y: 225, distance: 6.2
click at [223, 225] on div "Add Column" at bounding box center [288, 149] width 519 height 183
click at [227, 88] on div "Add Column" at bounding box center [288, 149] width 519 height 183
drag, startPoint x: 227, startPoint y: 98, endPoint x: 226, endPoint y: 106, distance: 8.0
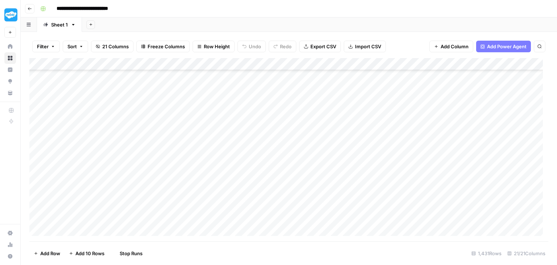
click at [226, 100] on div "Add Column" at bounding box center [288, 149] width 519 height 183
drag, startPoint x: 226, startPoint y: 108, endPoint x: 226, endPoint y: 115, distance: 6.5
click at [226, 115] on div "Add Column" at bounding box center [288, 149] width 519 height 183
drag, startPoint x: 226, startPoint y: 119, endPoint x: 226, endPoint y: 126, distance: 6.5
click at [226, 126] on div "Add Column" at bounding box center [288, 149] width 519 height 183
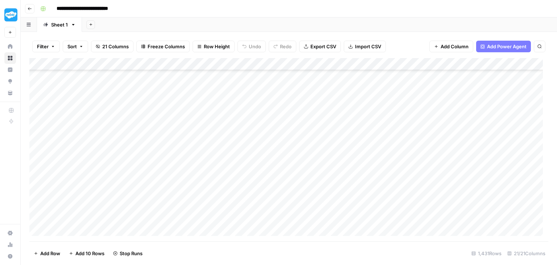
drag, startPoint x: 225, startPoint y: 134, endPoint x: 226, endPoint y: 137, distance: 3.7
click at [226, 137] on div "Add Column" at bounding box center [288, 149] width 519 height 183
drag, startPoint x: 228, startPoint y: 145, endPoint x: 229, endPoint y: 152, distance: 6.6
click at [229, 152] on div "Add Column" at bounding box center [288, 149] width 519 height 183
drag, startPoint x: 229, startPoint y: 163, endPoint x: 231, endPoint y: 170, distance: 7.4
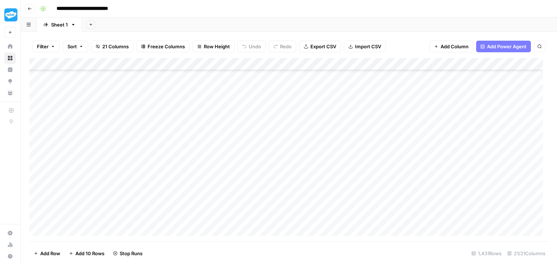
click at [230, 167] on div "Add Column" at bounding box center [288, 149] width 519 height 183
drag, startPoint x: 232, startPoint y: 176, endPoint x: 233, endPoint y: 180, distance: 3.8
click at [232, 178] on div "Add Column" at bounding box center [288, 149] width 519 height 183
drag, startPoint x: 233, startPoint y: 185, endPoint x: 234, endPoint y: 188, distance: 3.6
click at [234, 188] on div "Add Column" at bounding box center [288, 149] width 519 height 183
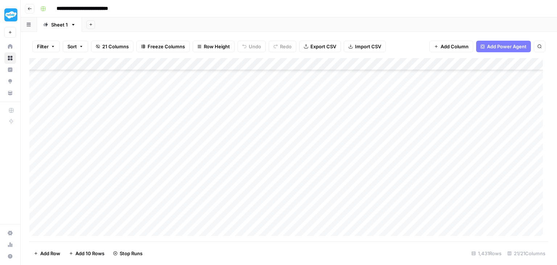
drag, startPoint x: 233, startPoint y: 192, endPoint x: 234, endPoint y: 203, distance: 10.9
click at [234, 199] on div "Add Column" at bounding box center [288, 149] width 519 height 183
drag, startPoint x: 237, startPoint y: 211, endPoint x: 237, endPoint y: 218, distance: 6.9
click at [237, 218] on div "Add Column" at bounding box center [288, 149] width 519 height 183
drag, startPoint x: 237, startPoint y: 225, endPoint x: 235, endPoint y: 215, distance: 10.3
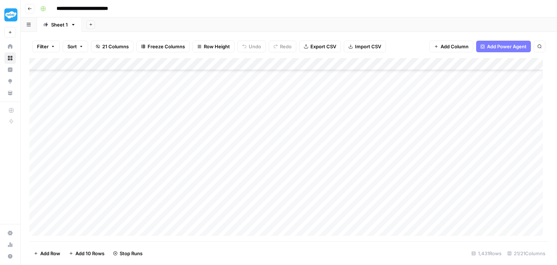
click at [235, 217] on div "Add Column" at bounding box center [288, 149] width 519 height 183
drag, startPoint x: 235, startPoint y: 211, endPoint x: 238, endPoint y: 204, distance: 8.0
click at [237, 207] on div "Add Column" at bounding box center [288, 149] width 519 height 183
click at [225, 88] on div "Add Column" at bounding box center [288, 149] width 519 height 183
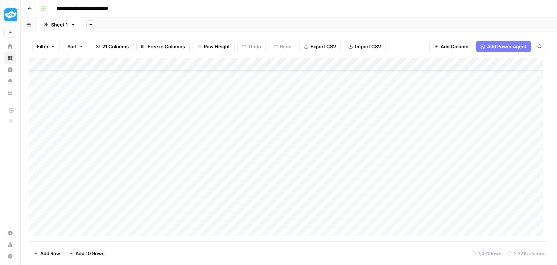
scroll to position [8706, 0]
click at [217, 93] on div "Add Column" at bounding box center [288, 149] width 519 height 183
click at [218, 104] on div "Add Column" at bounding box center [288, 149] width 519 height 183
click at [219, 116] on div "Add Column" at bounding box center [288, 149] width 519 height 183
click at [220, 128] on div "Add Column" at bounding box center [288, 149] width 519 height 183
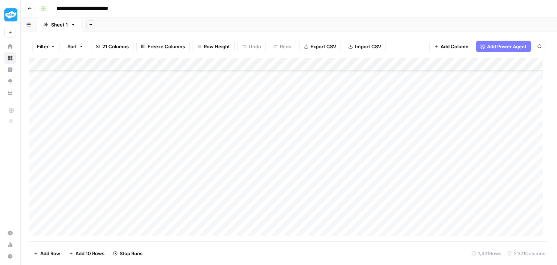
click at [221, 136] on div "Add Column" at bounding box center [288, 149] width 519 height 183
click at [222, 151] on div "Add Column" at bounding box center [288, 149] width 519 height 183
click at [228, 169] on div "Add Column" at bounding box center [288, 149] width 519 height 183
click at [234, 178] on div "Add Column" at bounding box center [288, 149] width 519 height 183
click at [232, 190] on div "Add Column" at bounding box center [288, 149] width 519 height 183
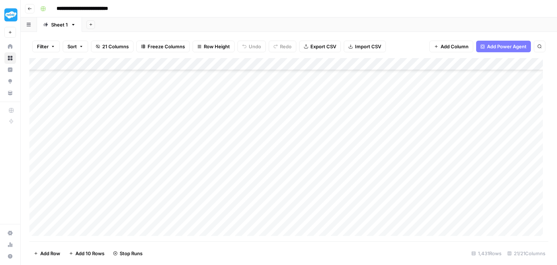
click at [222, 201] on div "Add Column" at bounding box center [288, 149] width 519 height 183
click at [218, 210] on div "Add Column" at bounding box center [288, 149] width 519 height 183
click at [217, 220] on div "Add Column" at bounding box center [288, 149] width 519 height 183
click at [205, 89] on div "Add Column" at bounding box center [288, 149] width 519 height 183
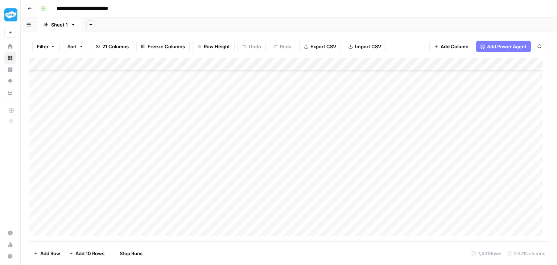
click at [205, 103] on div "Add Column" at bounding box center [288, 149] width 519 height 183
click at [203, 114] on div "Add Column" at bounding box center [288, 149] width 519 height 183
click at [203, 124] on div "Add Column" at bounding box center [288, 149] width 519 height 183
click at [204, 137] on div "Add Column" at bounding box center [288, 149] width 519 height 183
click at [206, 150] on div "Add Column" at bounding box center [288, 149] width 519 height 183
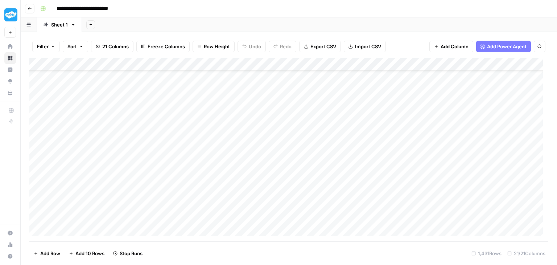
click at [213, 162] on div "Add Column" at bounding box center [288, 149] width 519 height 183
click at [221, 174] on div "Add Column" at bounding box center [288, 149] width 519 height 183
drag, startPoint x: 219, startPoint y: 188, endPoint x: 219, endPoint y: 198, distance: 10.5
click at [219, 196] on div "Add Column" at bounding box center [288, 149] width 519 height 183
drag, startPoint x: 220, startPoint y: 205, endPoint x: 221, endPoint y: 209, distance: 4.4
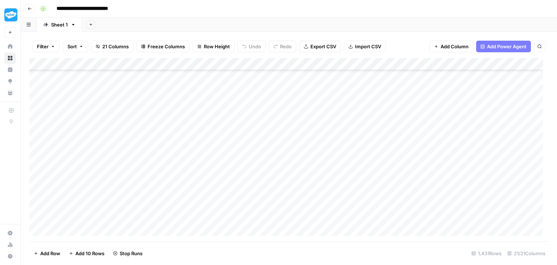
click at [221, 208] on div "Add Column" at bounding box center [288, 149] width 519 height 183
click at [222, 217] on div "Add Column" at bounding box center [288, 149] width 519 height 183
click at [216, 226] on div "Add Column" at bounding box center [288, 149] width 519 height 183
click at [213, 97] on div "Add Column" at bounding box center [288, 149] width 519 height 183
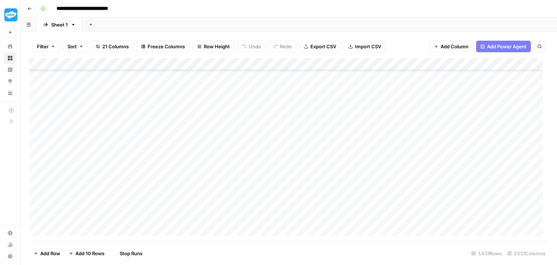
drag, startPoint x: 212, startPoint y: 105, endPoint x: 210, endPoint y: 117, distance: 12.1
click at [211, 106] on div "Add Column" at bounding box center [288, 149] width 519 height 183
click at [201, 120] on div "Add Column" at bounding box center [288, 149] width 519 height 183
click at [200, 128] on div "Add Column" at bounding box center [288, 149] width 519 height 183
drag, startPoint x: 202, startPoint y: 140, endPoint x: 202, endPoint y: 148, distance: 8.0
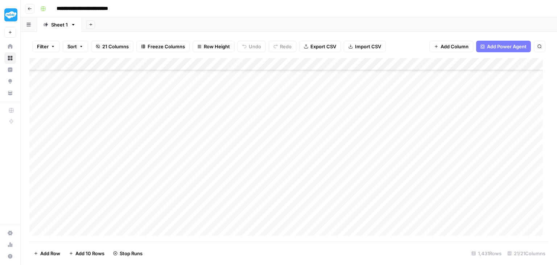
click at [202, 145] on div "Add Column" at bounding box center [288, 149] width 519 height 183
drag, startPoint x: 203, startPoint y: 155, endPoint x: 205, endPoint y: 161, distance: 7.2
click at [205, 161] on div "Add Column" at bounding box center [288, 149] width 519 height 183
drag, startPoint x: 207, startPoint y: 167, endPoint x: 209, endPoint y: 172, distance: 4.6
click at [209, 171] on div "Add Column" at bounding box center [288, 149] width 519 height 183
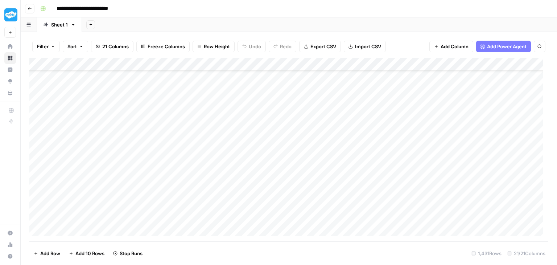
click at [211, 183] on div "Add Column" at bounding box center [288, 149] width 519 height 183
click at [212, 193] on div "Add Column" at bounding box center [288, 149] width 519 height 183
drag, startPoint x: 210, startPoint y: 204, endPoint x: 210, endPoint y: 208, distance: 4.0
click at [210, 205] on div "Add Column" at bounding box center [288, 149] width 519 height 183
click at [209, 217] on div "Add Column" at bounding box center [288, 149] width 519 height 183
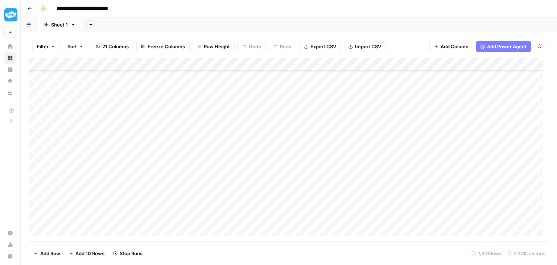
click at [208, 228] on div "Add Column" at bounding box center [288, 149] width 519 height 183
click at [191, 100] on div "Add Column" at bounding box center [288, 149] width 519 height 183
click at [210, 122] on div "Add Column" at bounding box center [288, 149] width 519 height 183
click at [205, 105] on div "Add Column" at bounding box center [288, 149] width 519 height 183
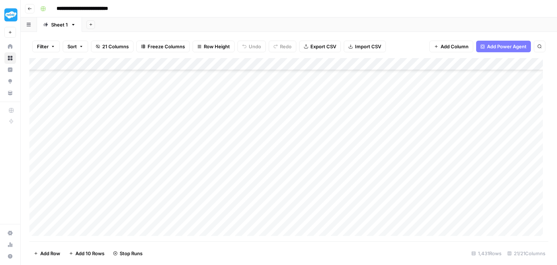
click at [206, 137] on div "Add Column" at bounding box center [288, 149] width 519 height 183
click at [208, 144] on div "Add Column" at bounding box center [288, 149] width 519 height 183
click at [208, 154] on div "Add Column" at bounding box center [288, 149] width 519 height 183
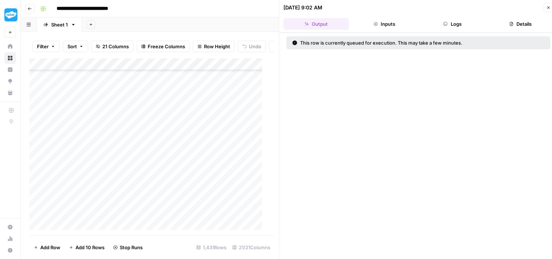
click at [545, 11] on button "Close" at bounding box center [547, 7] width 9 height 9
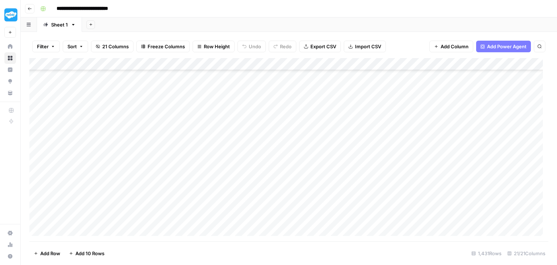
scroll to position [9214, 0]
click at [213, 84] on div "Add Column" at bounding box center [288, 149] width 519 height 183
click at [210, 100] on div "Add Column" at bounding box center [288, 149] width 519 height 183
click at [206, 114] on div "Add Column" at bounding box center [288, 149] width 519 height 183
click at [205, 127] on div "Add Column" at bounding box center [288, 149] width 519 height 183
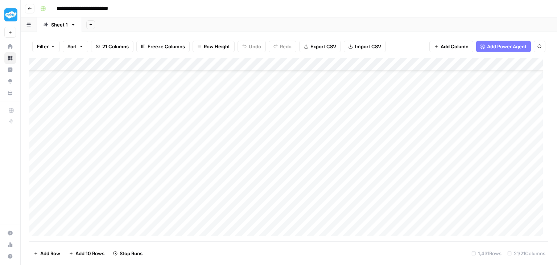
click at [205, 137] on div "Add Column" at bounding box center [288, 149] width 519 height 183
click at [203, 151] on div "Add Column" at bounding box center [288, 149] width 519 height 183
click at [201, 162] on div "Add Column" at bounding box center [288, 149] width 519 height 183
click at [201, 173] on div "Add Column" at bounding box center [288, 149] width 519 height 183
click at [203, 186] on div "Add Column" at bounding box center [288, 149] width 519 height 183
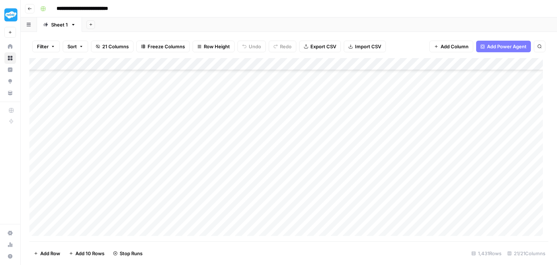
click at [205, 196] on div "Add Column" at bounding box center [288, 149] width 519 height 183
click at [206, 207] on div "Add Column" at bounding box center [288, 149] width 519 height 183
click at [207, 222] on div "Add Column" at bounding box center [288, 149] width 519 height 183
click at [210, 91] on div "Add Column" at bounding box center [288, 149] width 519 height 183
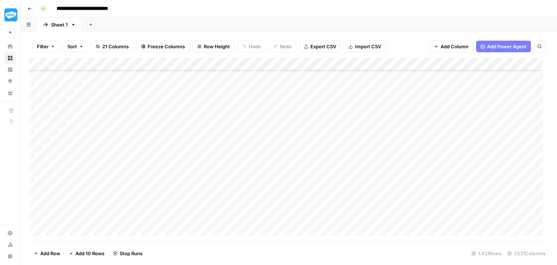
click at [211, 98] on div "Add Column" at bounding box center [288, 149] width 519 height 183
click at [210, 115] on div "Add Column" at bounding box center [288, 149] width 519 height 183
click at [208, 129] on div "Add Column" at bounding box center [288, 149] width 519 height 183
click at [207, 140] on div "Add Column" at bounding box center [288, 149] width 519 height 183
click at [207, 149] on div "Add Column" at bounding box center [288, 149] width 519 height 183
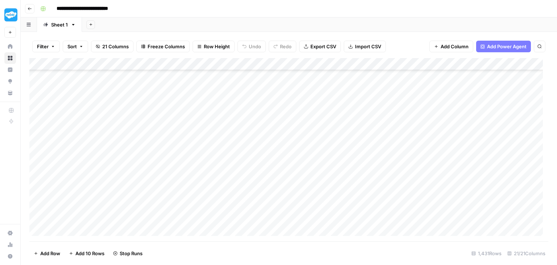
click at [200, 167] on div "Add Column" at bounding box center [288, 149] width 519 height 183
click at [202, 176] on div "Add Column" at bounding box center [288, 149] width 519 height 183
click at [205, 188] on div "Add Column" at bounding box center [288, 149] width 519 height 183
click at [208, 201] on div "Add Column" at bounding box center [288, 149] width 519 height 183
click at [210, 210] on div "Add Column" at bounding box center [288, 149] width 519 height 183
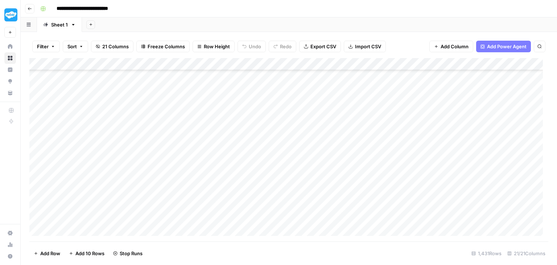
click at [212, 222] on div "Add Column" at bounding box center [288, 149] width 519 height 183
click at [213, 93] on div "Add Column" at bounding box center [288, 149] width 519 height 183
click at [211, 104] on div "Add Column" at bounding box center [288, 149] width 519 height 183
drag, startPoint x: 210, startPoint y: 118, endPoint x: 207, endPoint y: 131, distance: 12.9
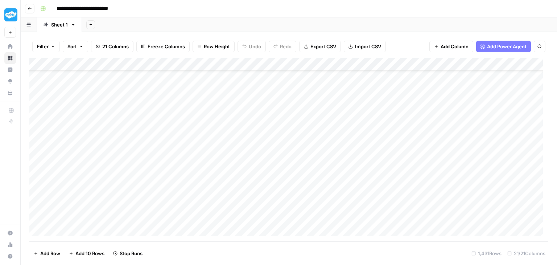
click at [209, 122] on div "Add Column" at bounding box center [288, 149] width 519 height 183
drag, startPoint x: 207, startPoint y: 132, endPoint x: 205, endPoint y: 143, distance: 11.7
click at [206, 141] on div "Add Column" at bounding box center [288, 149] width 519 height 183
drag, startPoint x: 205, startPoint y: 144, endPoint x: 205, endPoint y: 150, distance: 6.6
click at [205, 150] on div "Add Column" at bounding box center [288, 149] width 519 height 183
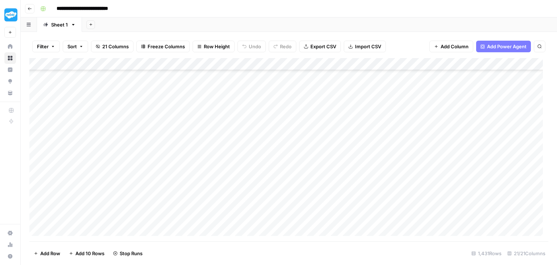
drag, startPoint x: 205, startPoint y: 151, endPoint x: 205, endPoint y: 132, distance: 19.2
click at [205, 140] on div "Add Column" at bounding box center [288, 149] width 519 height 183
click at [205, 131] on div "Add Column" at bounding box center [288, 149] width 519 height 183
click at [207, 102] on div "Add Column" at bounding box center [288, 149] width 519 height 183
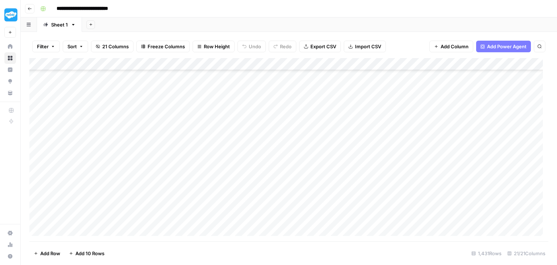
click at [207, 118] on div "Add Column" at bounding box center [288, 149] width 519 height 183
click at [212, 135] on div "Add Column" at bounding box center [288, 149] width 519 height 183
click at [211, 141] on div "Add Column" at bounding box center [288, 149] width 519 height 183
click at [213, 156] on div "Add Column" at bounding box center [288, 149] width 519 height 183
drag, startPoint x: 213, startPoint y: 167, endPoint x: 213, endPoint y: 176, distance: 9.1
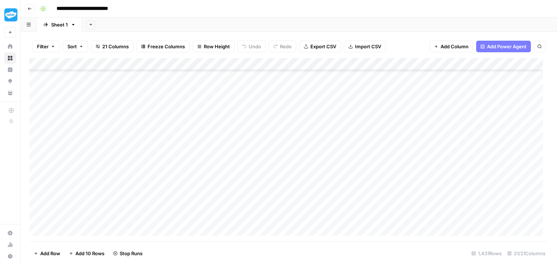
click at [213, 173] on div "Add Column" at bounding box center [288, 149] width 519 height 183
drag, startPoint x: 214, startPoint y: 178, endPoint x: 215, endPoint y: 189, distance: 11.7
click at [215, 188] on div "Add Column" at bounding box center [288, 149] width 519 height 183
drag, startPoint x: 215, startPoint y: 191, endPoint x: 216, endPoint y: 198, distance: 7.0
click at [215, 197] on div "Add Column" at bounding box center [288, 149] width 519 height 183
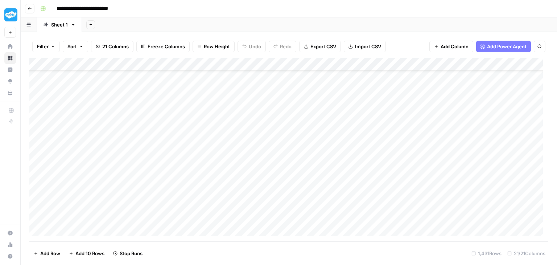
click at [216, 202] on div "Add Column" at bounding box center [288, 149] width 519 height 183
click at [216, 177] on div "Add Column" at bounding box center [288, 149] width 519 height 183
click at [213, 106] on div "Add Column" at bounding box center [288, 149] width 519 height 183
drag, startPoint x: 213, startPoint y: 122, endPoint x: 214, endPoint y: 126, distance: 4.1
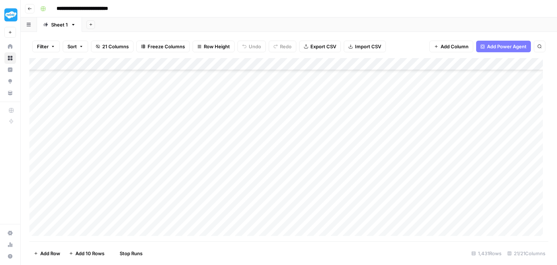
click at [214, 126] on div "Add Column" at bounding box center [288, 149] width 519 height 183
drag, startPoint x: 215, startPoint y: 134, endPoint x: 216, endPoint y: 143, distance: 8.7
click at [216, 140] on div "Add Column" at bounding box center [288, 149] width 519 height 183
drag, startPoint x: 217, startPoint y: 144, endPoint x: 218, endPoint y: 157, distance: 12.8
click at [218, 157] on div "Add Column" at bounding box center [288, 149] width 519 height 183
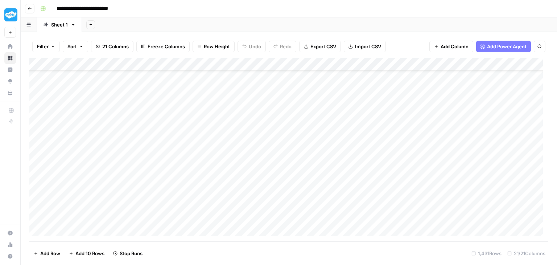
drag, startPoint x: 218, startPoint y: 157, endPoint x: 219, endPoint y: 169, distance: 12.4
click at [219, 169] on div "Add Column" at bounding box center [288, 149] width 519 height 183
drag, startPoint x: 219, startPoint y: 169, endPoint x: 223, endPoint y: 135, distance: 34.7
click at [223, 135] on div "Add Column" at bounding box center [288, 149] width 519 height 183
click at [223, 134] on div "Add Column" at bounding box center [288, 149] width 519 height 183
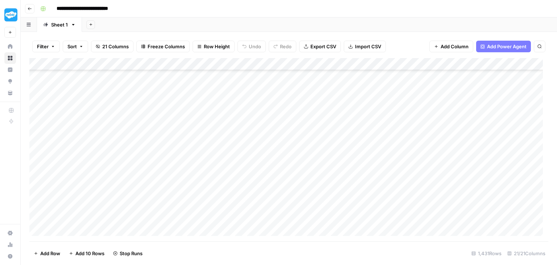
drag, startPoint x: 222, startPoint y: 147, endPoint x: 222, endPoint y: 155, distance: 8.0
click at [222, 155] on div "Add Column" at bounding box center [288, 149] width 519 height 183
drag, startPoint x: 222, startPoint y: 155, endPoint x: 222, endPoint y: 168, distance: 13.1
click at [222, 167] on div "Add Column" at bounding box center [288, 149] width 519 height 183
drag, startPoint x: 222, startPoint y: 170, endPoint x: 223, endPoint y: 177, distance: 6.6
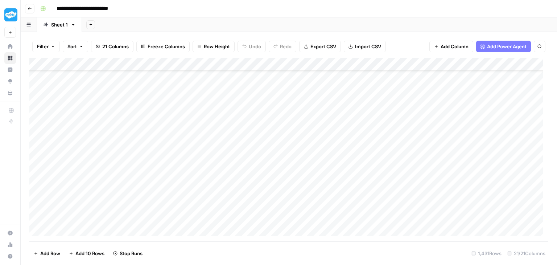
click at [223, 176] on div "Add Column" at bounding box center [288, 149] width 519 height 183
drag, startPoint x: 226, startPoint y: 144, endPoint x: 225, endPoint y: 156, distance: 12.4
click at [225, 156] on div "Add Column" at bounding box center [288, 149] width 519 height 183
click at [225, 148] on div "Add Column" at bounding box center [288, 149] width 519 height 183
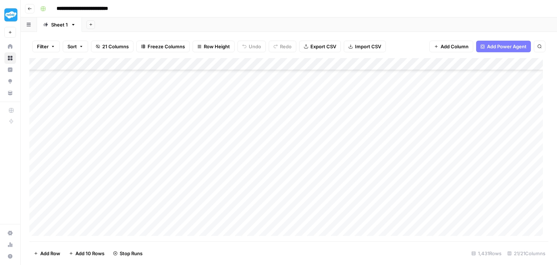
scroll to position [9721, 0]
click at [226, 107] on div "Add Column" at bounding box center [288, 149] width 519 height 183
click at [224, 119] on div "Add Column" at bounding box center [288, 149] width 519 height 183
click at [224, 133] on div "Add Column" at bounding box center [288, 149] width 519 height 183
drag, startPoint x: 223, startPoint y: 145, endPoint x: 222, endPoint y: 158, distance: 13.1
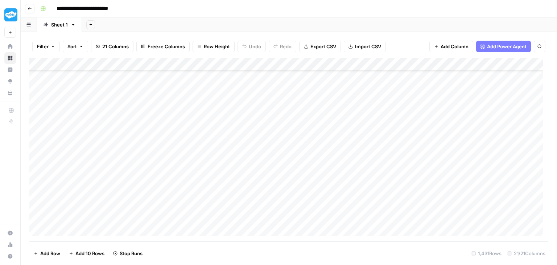
click at [223, 152] on div "Add Column" at bounding box center [288, 149] width 519 height 183
click at [222, 164] on div "Add Column" at bounding box center [288, 149] width 519 height 183
drag, startPoint x: 222, startPoint y: 172, endPoint x: 222, endPoint y: 180, distance: 8.0
click at [222, 179] on div "Add Column" at bounding box center [288, 149] width 519 height 183
drag, startPoint x: 222, startPoint y: 183, endPoint x: 223, endPoint y: 188, distance: 4.8
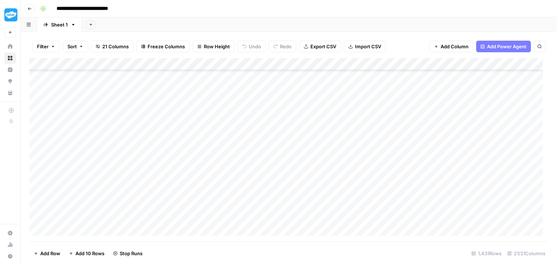
click at [223, 187] on div "Add Column" at bounding box center [288, 149] width 519 height 183
drag, startPoint x: 223, startPoint y: 192, endPoint x: 223, endPoint y: 197, distance: 5.1
click at [223, 196] on div "Add Column" at bounding box center [288, 149] width 519 height 183
drag, startPoint x: 223, startPoint y: 198, endPoint x: 224, endPoint y: 211, distance: 13.5
click at [224, 210] on div "Add Column" at bounding box center [288, 149] width 519 height 183
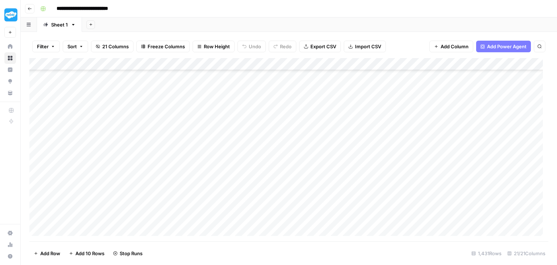
drag, startPoint x: 223, startPoint y: 212, endPoint x: 223, endPoint y: 183, distance: 28.7
click at [225, 190] on div "Add Column" at bounding box center [288, 149] width 519 height 183
click at [222, 172] on div "Add Column" at bounding box center [288, 149] width 519 height 183
click at [213, 172] on div "Add Column" at bounding box center [288, 149] width 519 height 183
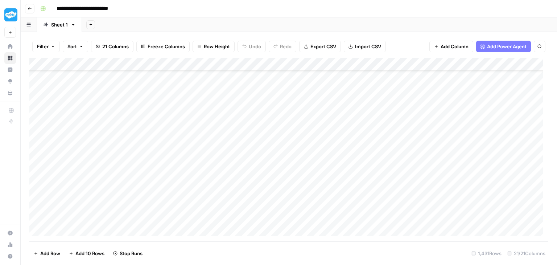
drag, startPoint x: 216, startPoint y: 182, endPoint x: 215, endPoint y: 188, distance: 6.6
click at [216, 184] on div "Add Column" at bounding box center [288, 149] width 519 height 183
drag, startPoint x: 214, startPoint y: 196, endPoint x: 214, endPoint y: 202, distance: 5.8
click at [214, 201] on div "Add Column" at bounding box center [288, 149] width 519 height 183
drag, startPoint x: 213, startPoint y: 206, endPoint x: 213, endPoint y: 214, distance: 7.3
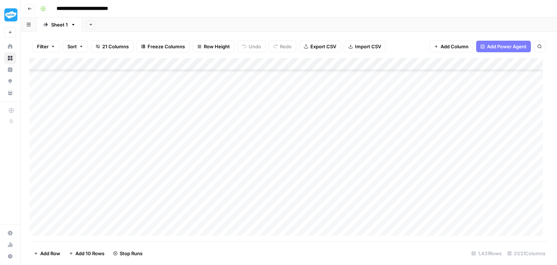
click at [213, 211] on div "Add Column" at bounding box center [288, 149] width 519 height 183
click at [213, 217] on div "Add Column" at bounding box center [288, 149] width 519 height 183
click at [201, 129] on div "Add Column" at bounding box center [288, 149] width 519 height 183
click at [199, 98] on div "Add Column" at bounding box center [288, 149] width 519 height 183
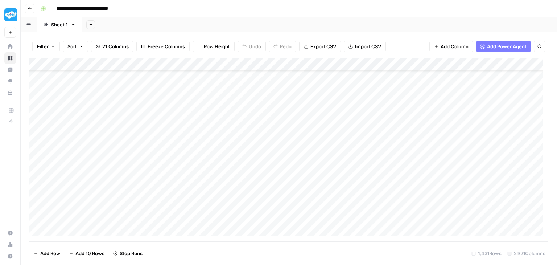
scroll to position [9897, 0]
click at [203, 107] on div "Add Column" at bounding box center [288, 149] width 519 height 183
click at [203, 119] on div "Add Column" at bounding box center [288, 149] width 519 height 183
click at [202, 127] on div "Add Column" at bounding box center [288, 149] width 519 height 183
click at [193, 153] on div "Add Column" at bounding box center [288, 149] width 519 height 183
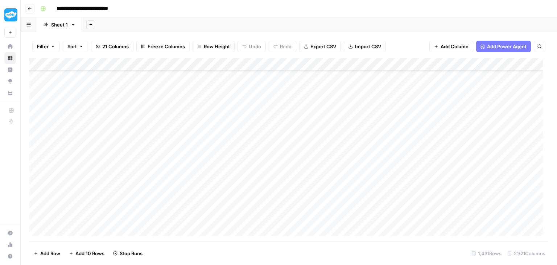
click at [197, 149] on div "Add Column" at bounding box center [288, 149] width 519 height 183
click at [195, 170] on div "Add Column" at bounding box center [288, 149] width 519 height 183
click at [194, 180] on div "Add Column" at bounding box center [288, 149] width 519 height 183
click at [198, 195] on div "Add Column" at bounding box center [288, 149] width 519 height 183
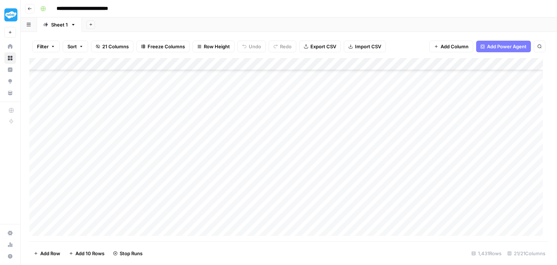
click at [203, 135] on div "Add Column" at bounding box center [288, 149] width 519 height 183
click at [207, 144] on div "Add Column" at bounding box center [288, 149] width 519 height 183
click at [207, 157] on div "Add Column" at bounding box center [288, 149] width 519 height 183
click at [202, 172] on div "Add Column" at bounding box center [288, 149] width 519 height 183
click at [202, 183] on div "Add Column" at bounding box center [288, 149] width 519 height 183
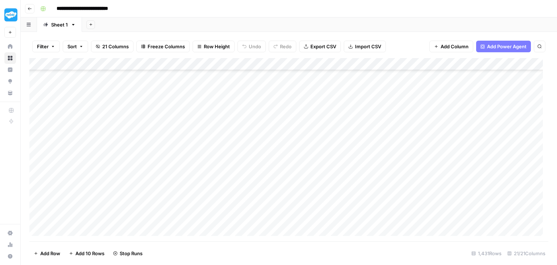
click at [197, 199] on div "Add Column" at bounding box center [288, 149] width 519 height 183
click at [196, 206] on div "Add Column" at bounding box center [288, 149] width 519 height 183
click at [205, 139] on div "Add Column" at bounding box center [288, 149] width 519 height 183
click at [200, 151] on div "Add Column" at bounding box center [288, 149] width 519 height 183
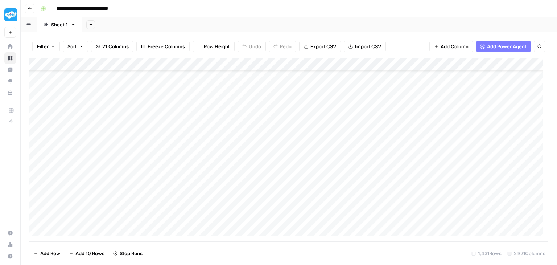
click at [198, 158] on div "Add Column" at bounding box center [288, 149] width 519 height 183
click at [195, 176] on div "Add Column" at bounding box center [288, 149] width 519 height 183
click at [199, 122] on div "Add Column" at bounding box center [288, 149] width 519 height 183
click at [207, 131] on div "Add Column" at bounding box center [288, 149] width 519 height 183
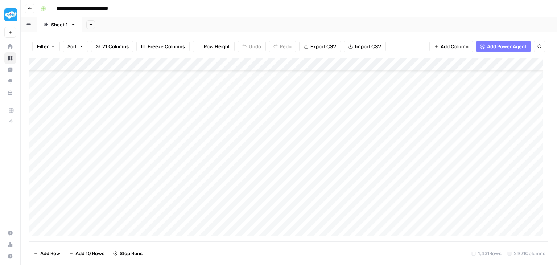
click at [205, 142] on div "Add Column" at bounding box center [288, 149] width 519 height 183
click at [203, 154] on div "Add Column" at bounding box center [288, 149] width 519 height 183
click at [203, 168] on div "Add Column" at bounding box center [288, 149] width 519 height 183
click at [203, 184] on div "Add Column" at bounding box center [288, 149] width 519 height 183
click at [203, 195] on div "Add Column" at bounding box center [288, 149] width 519 height 183
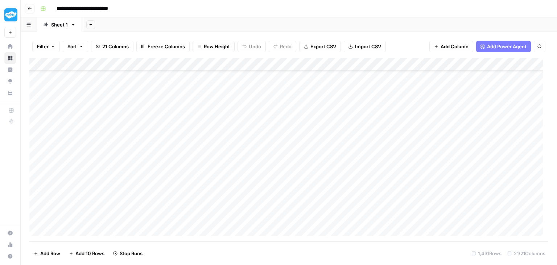
click at [201, 205] on div "Add Column" at bounding box center [288, 149] width 519 height 183
click at [200, 217] on div "Add Column" at bounding box center [288, 149] width 519 height 183
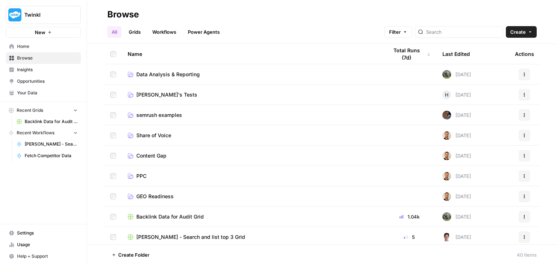
click at [453, 49] on div "Last Edited" at bounding box center [457, 54] width 28 height 20
click at [176, 94] on span "Data Analysis & Reporting" at bounding box center [167, 94] width 63 height 7
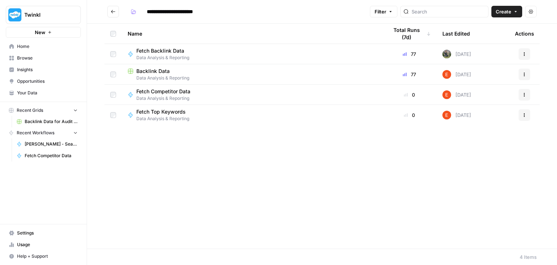
click at [189, 51] on div "Fetch Backlink Data" at bounding box center [163, 50] width 54 height 7
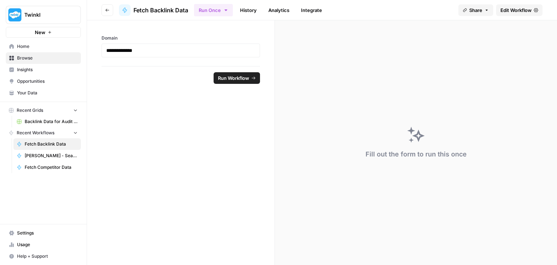
click at [514, 11] on span "Edit Workflow" at bounding box center [516, 10] width 31 height 7
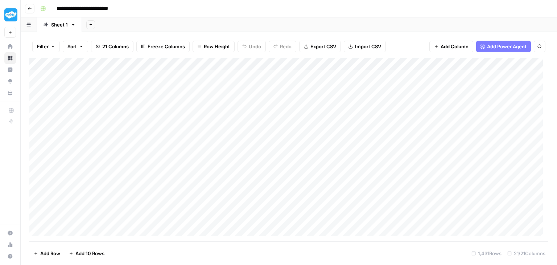
click at [217, 9] on div "**********" at bounding box center [293, 9] width 513 height 12
